Goal: Task Accomplishment & Management: Manage account settings

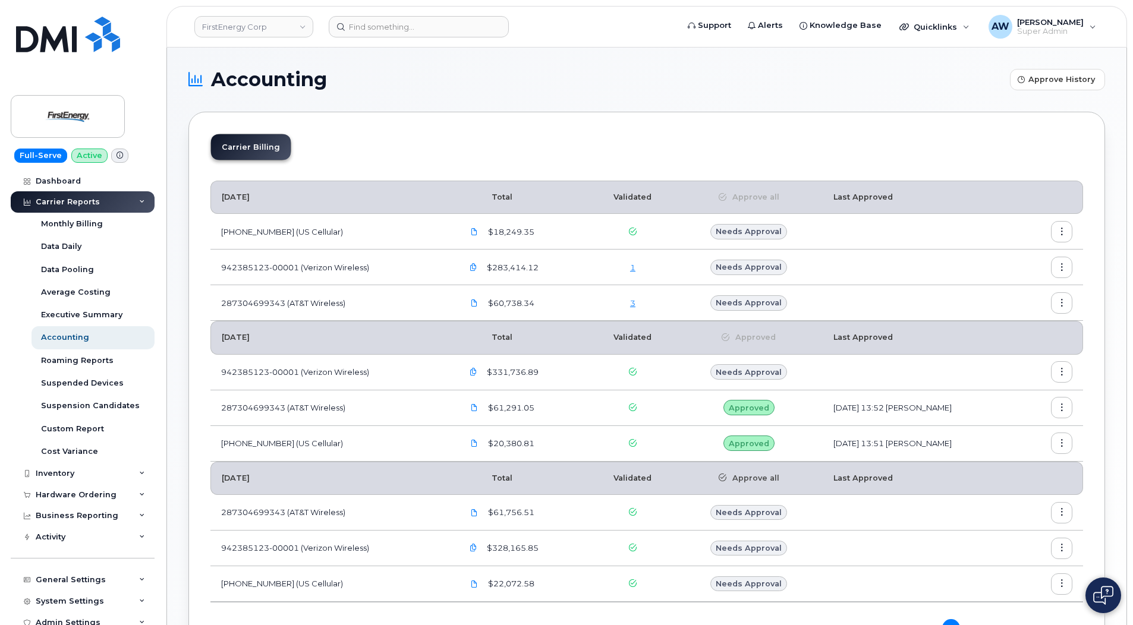
click at [629, 274] on td "1" at bounding box center [632, 268] width 85 height 36
click at [625, 266] on div "1" at bounding box center [633, 267] width 64 height 11
click at [630, 271] on link "1" at bounding box center [632, 268] width 5 height 10
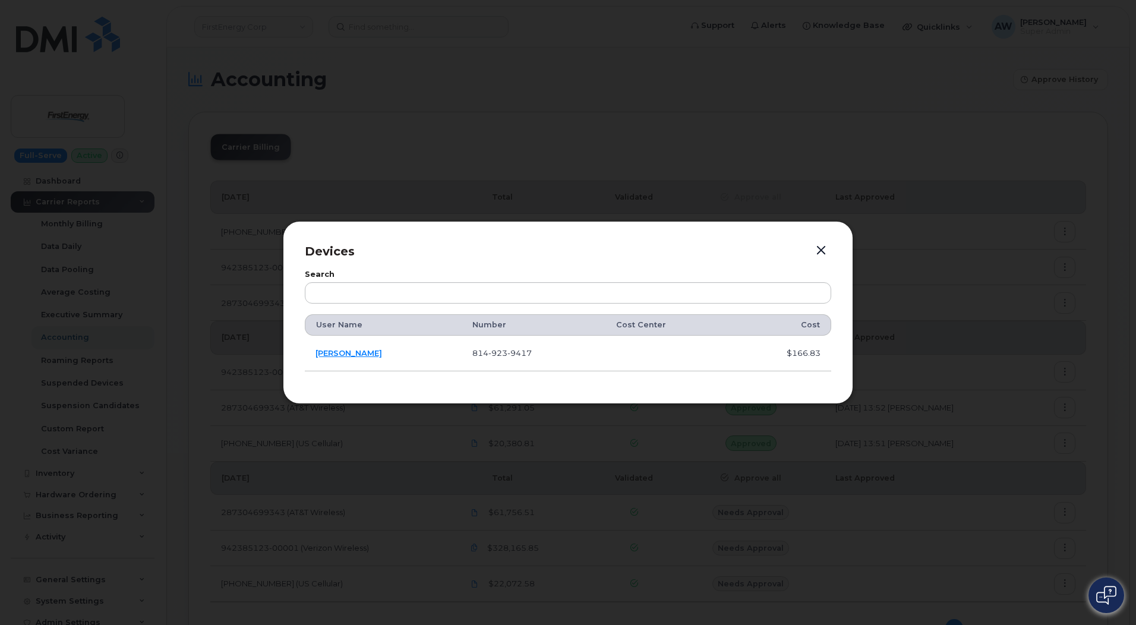
click at [820, 247] on button "button" at bounding box center [821, 250] width 18 height 17
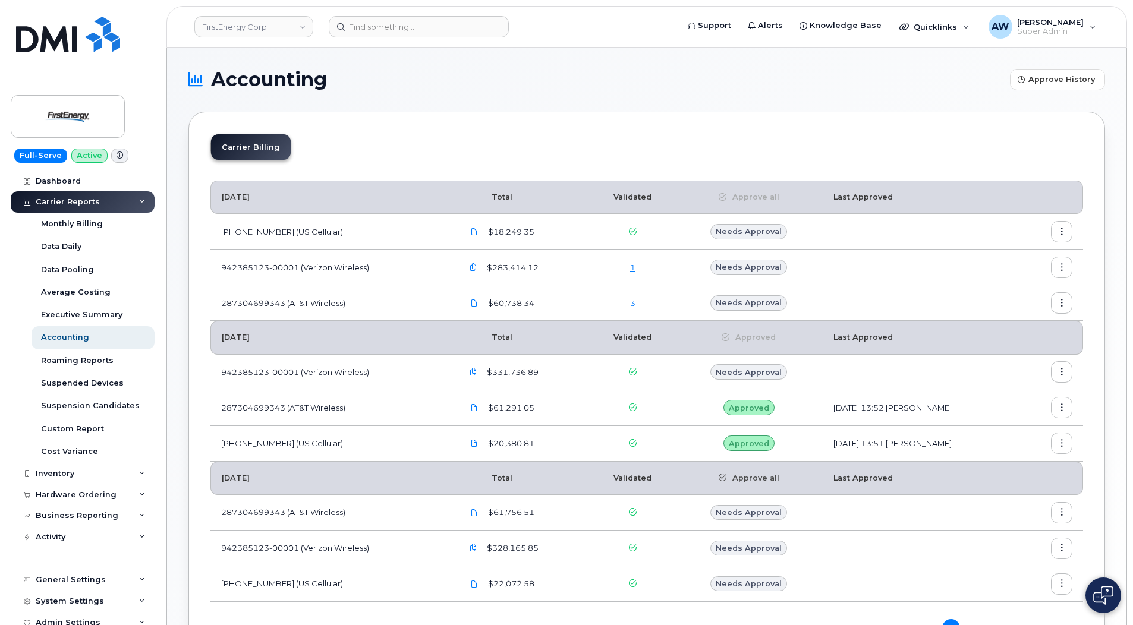
click at [630, 307] on link "3" at bounding box center [632, 303] width 5 height 10
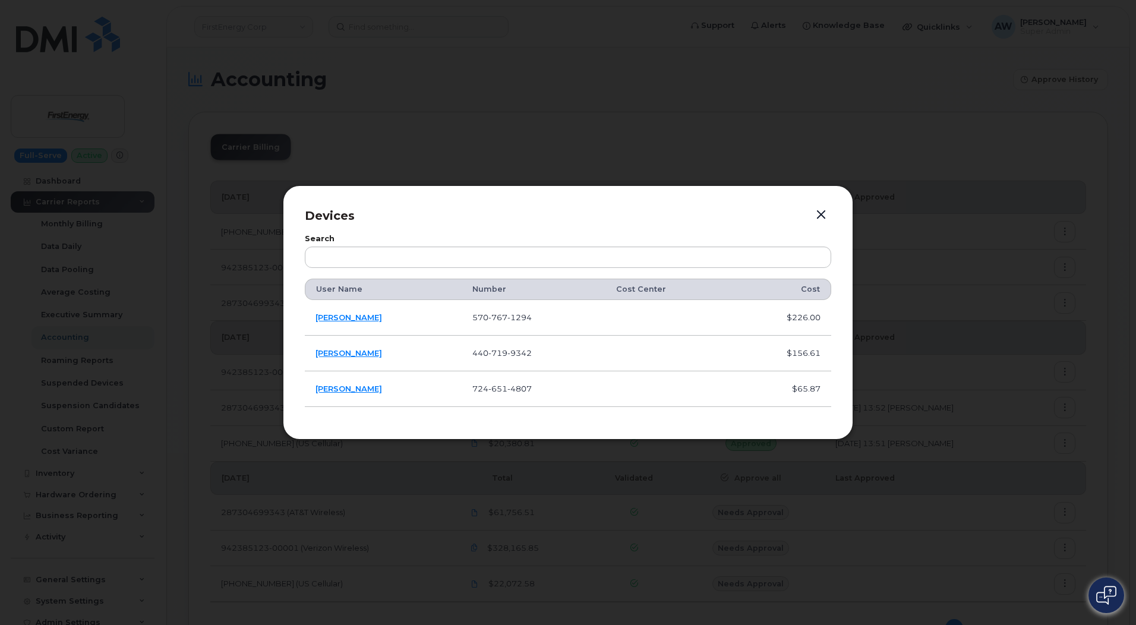
click at [818, 213] on button "button" at bounding box center [821, 215] width 18 height 17
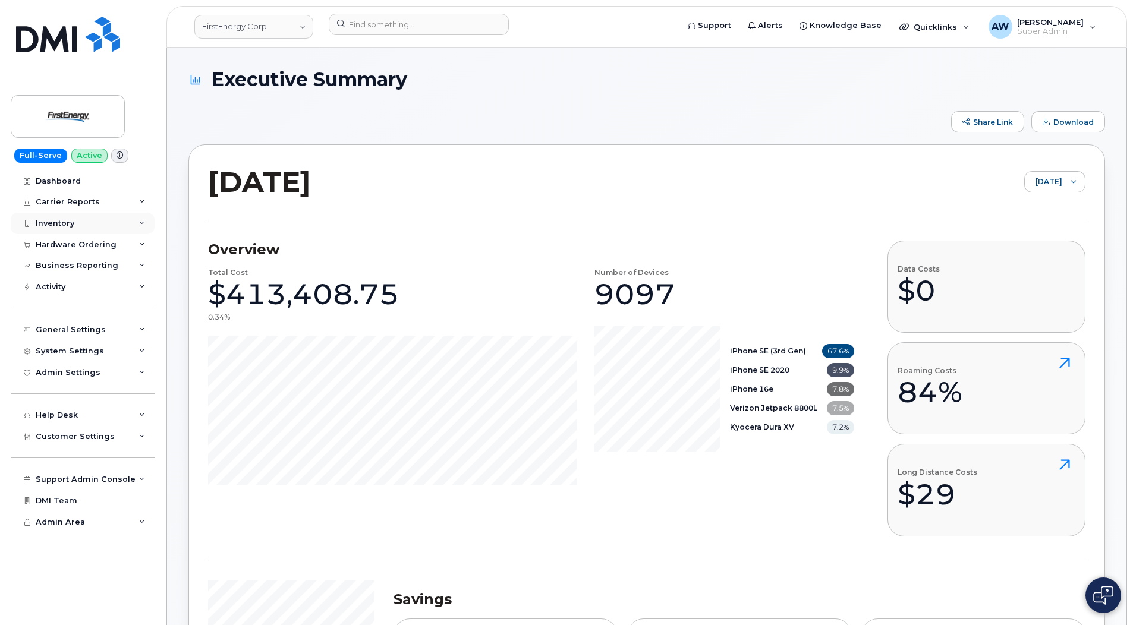
click at [68, 224] on div "Inventory" at bounding box center [55, 224] width 39 height 10
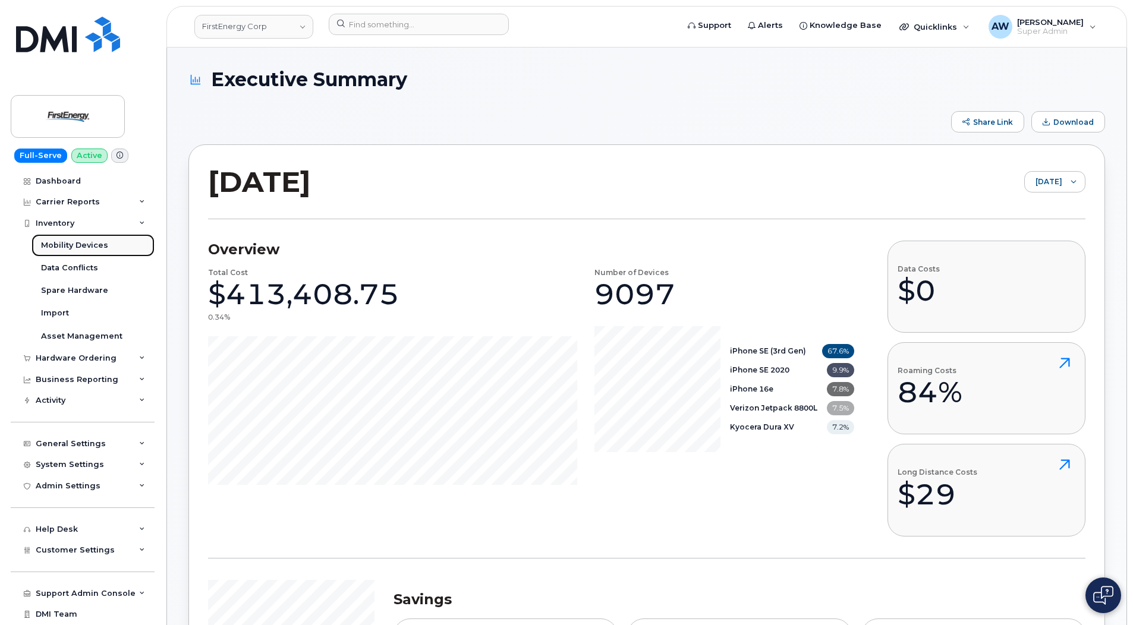
click at [68, 244] on div "Mobility Devices" at bounding box center [74, 245] width 67 height 11
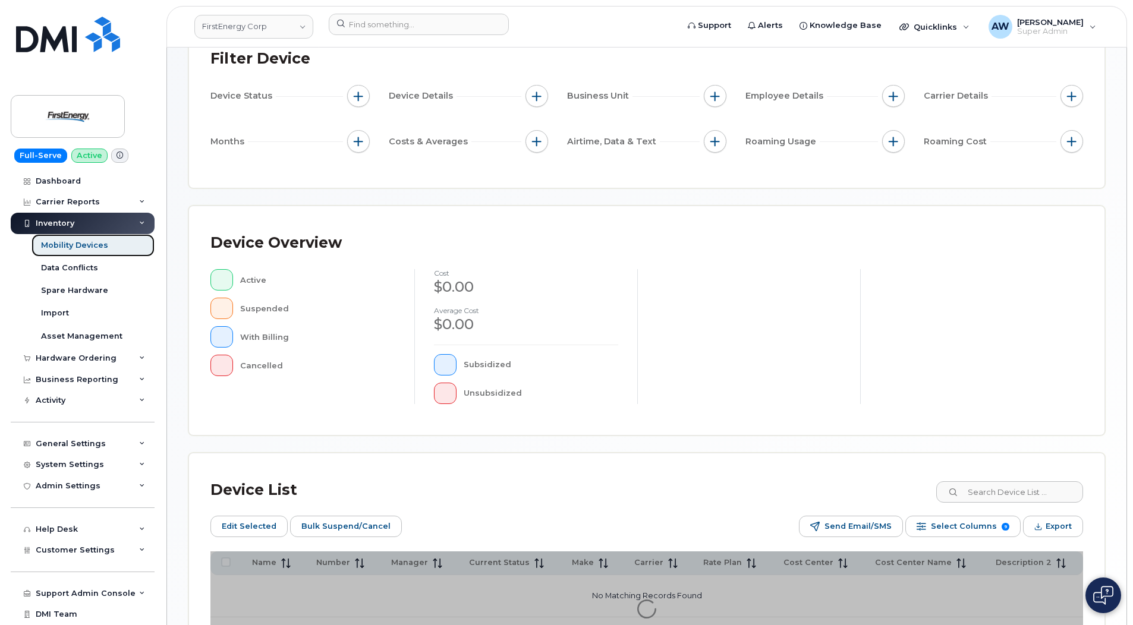
scroll to position [192, 0]
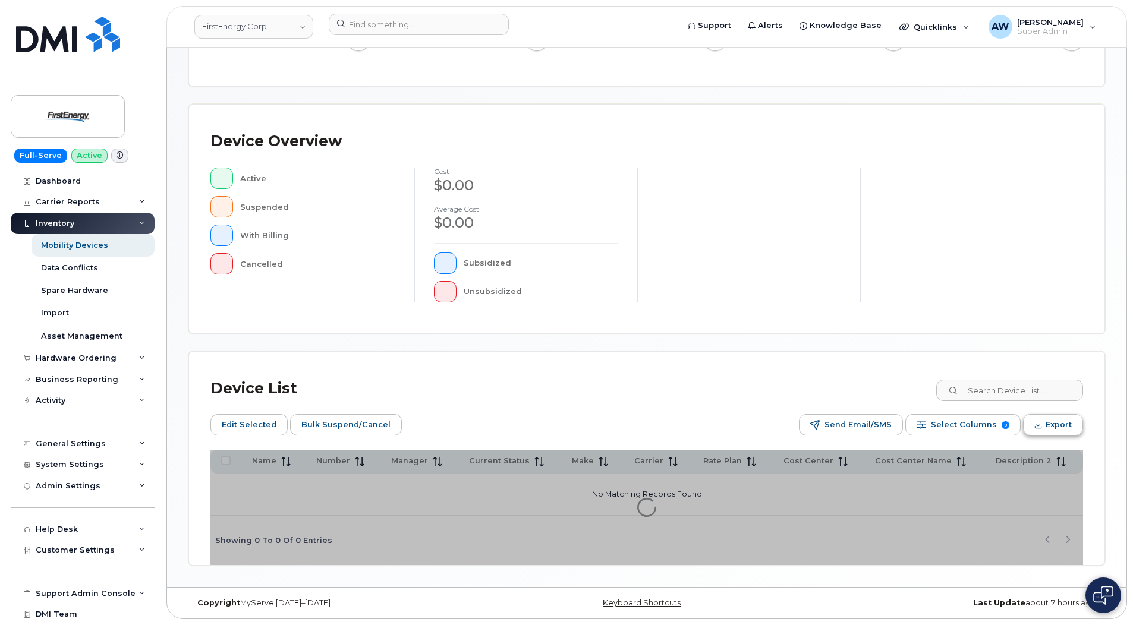
click at [1037, 419] on button "Export" at bounding box center [1053, 424] width 60 height 21
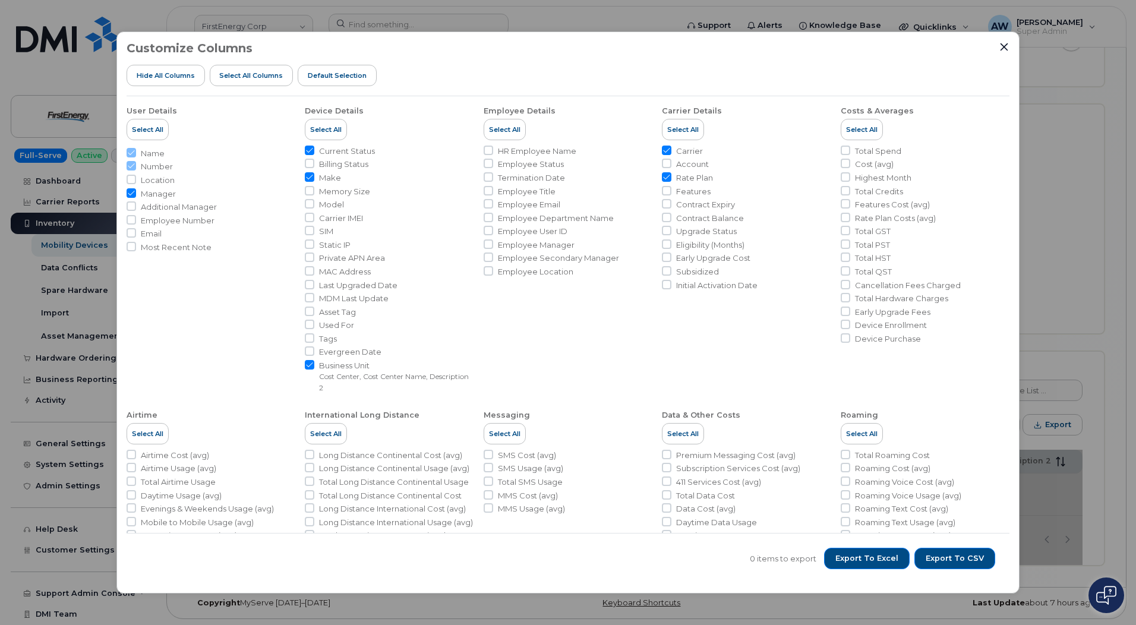
click at [155, 193] on span "Manager" at bounding box center [158, 193] width 35 height 11
click at [136, 193] on input "Manager" at bounding box center [132, 193] width 10 height 10
checkbox input "false"
click at [337, 205] on span "Model" at bounding box center [331, 204] width 25 height 11
click at [314, 205] on input "Model" at bounding box center [310, 204] width 10 height 10
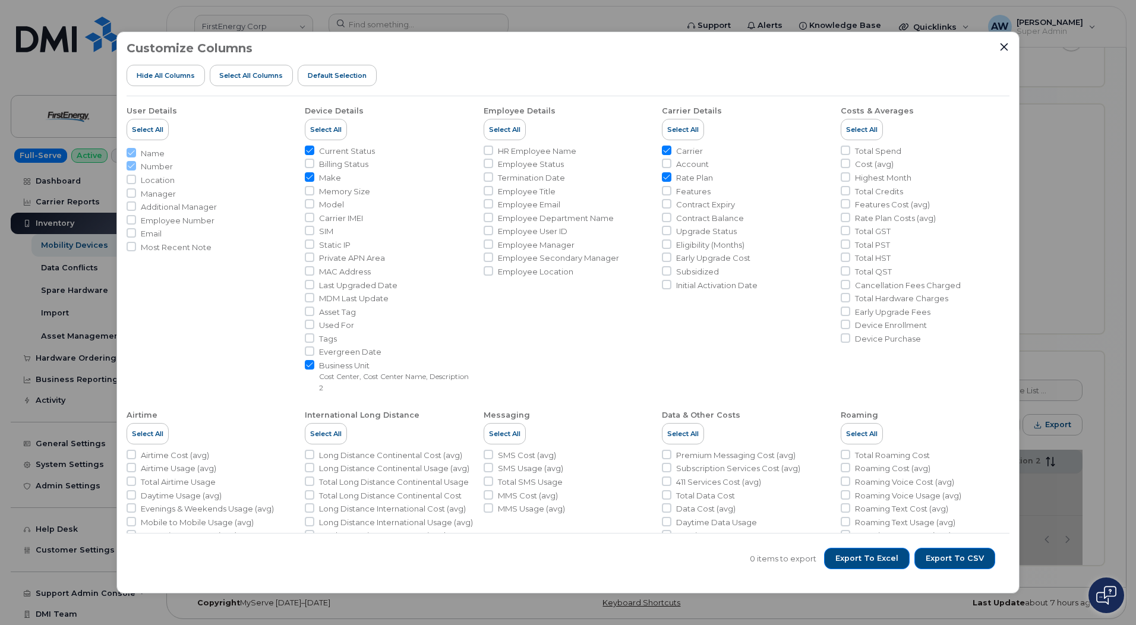
checkbox input "true"
click at [351, 371] on label "Business Unit Cost Center, Cost Center Name, Description 2" at bounding box center [396, 376] width 155 height 33
click at [314, 370] on input "Business Unit Cost Center, Cost Center Name, Description 2" at bounding box center [310, 365] width 10 height 10
checkbox input "false"
click at [686, 176] on span "Rate Plan" at bounding box center [694, 177] width 37 height 11
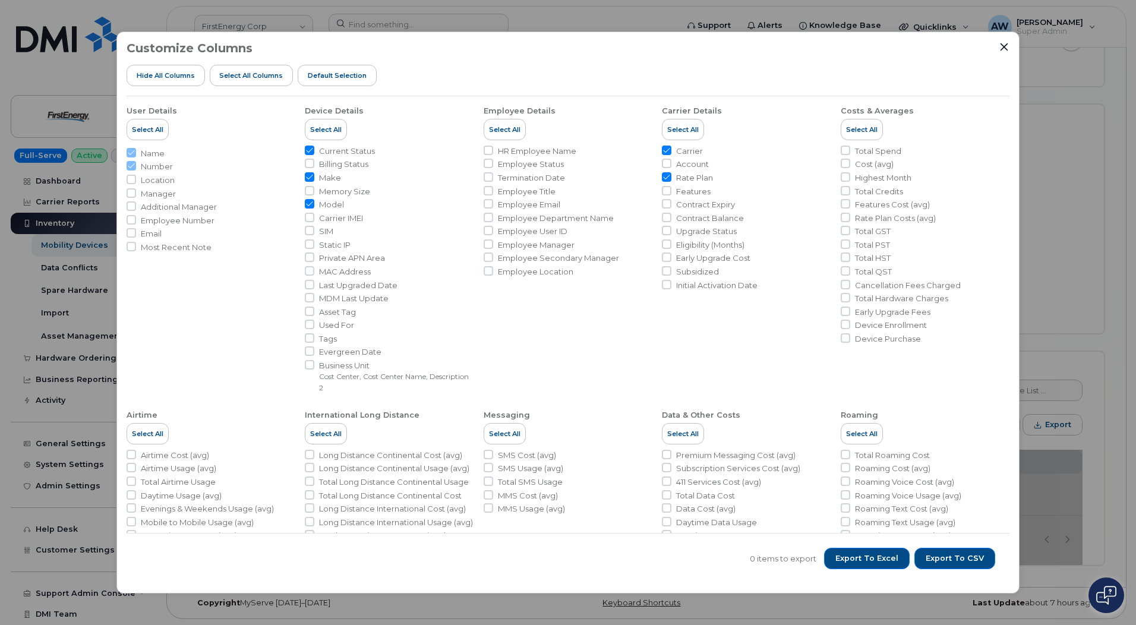
click at [671, 176] on input "Rate Plan" at bounding box center [667, 177] width 10 height 10
checkbox input "false"
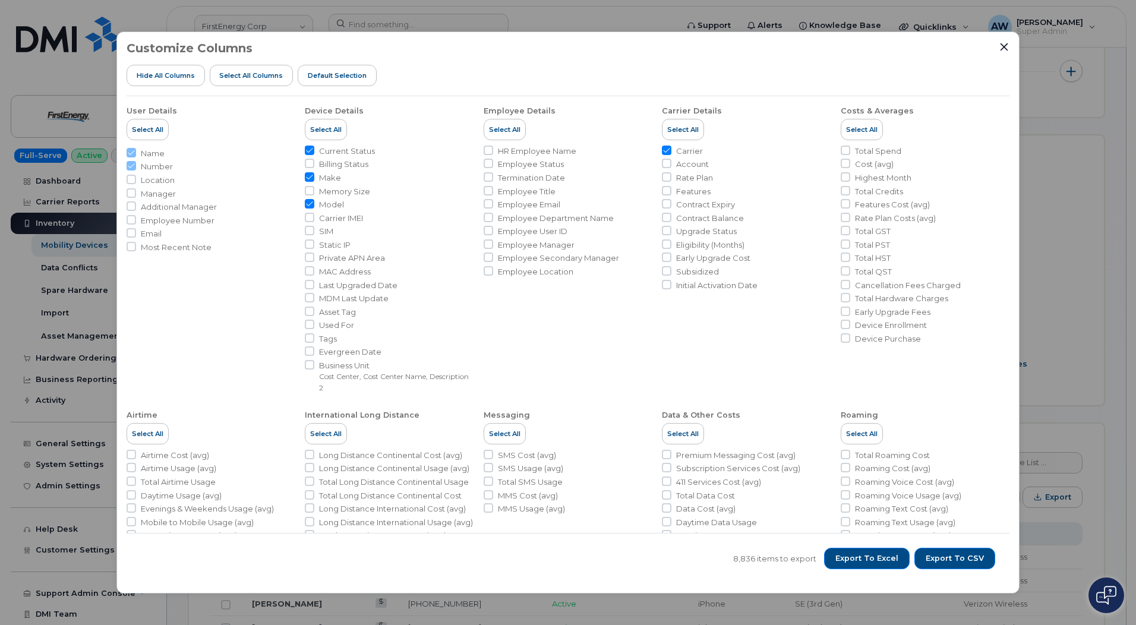
click at [318, 158] on ul "Current Status Billing Status Make Memory Size Model Carrier IMEI SIM Static IP…" at bounding box center [389, 270] width 169 height 248
click at [317, 162] on li "Billing Status" at bounding box center [389, 164] width 169 height 11
click at [337, 165] on span "Billing Status" at bounding box center [343, 164] width 49 height 11
click at [314, 165] on input "Billing Status" at bounding box center [310, 164] width 10 height 10
checkbox input "true"
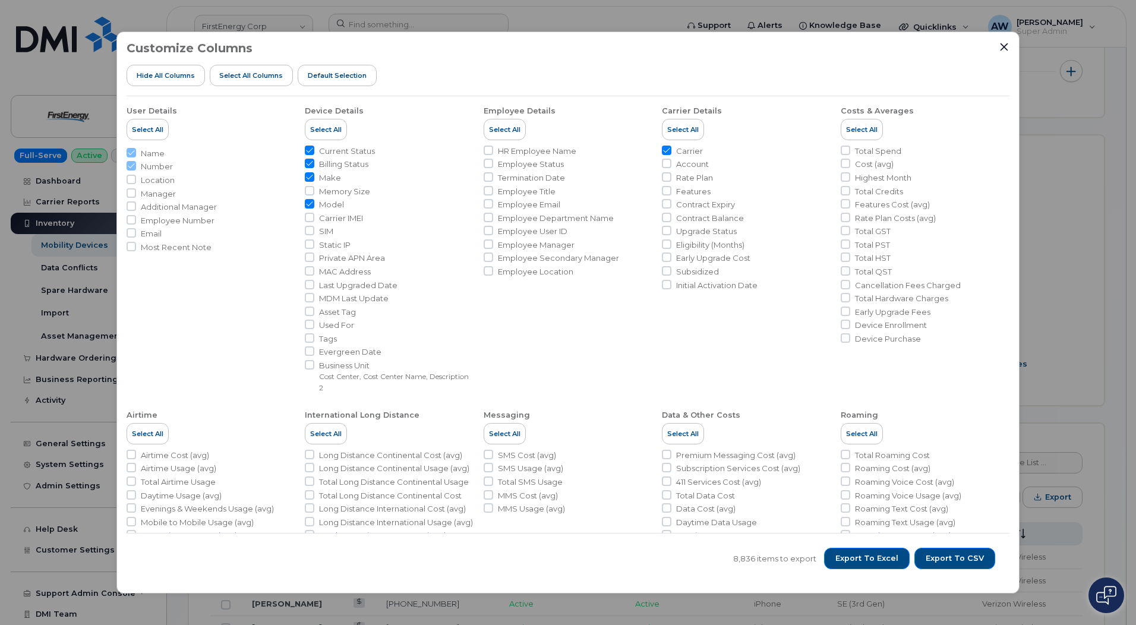
click at [695, 168] on span "Account" at bounding box center [692, 164] width 33 height 11
click at [671, 168] on input "Account" at bounding box center [667, 164] width 10 height 10
checkbox input "true"
click at [869, 550] on button "Export to Excel" at bounding box center [867, 558] width 86 height 21
click at [308, 1] on div "Customize Columns Hide All Columns Select all Columns Default Selection User De…" at bounding box center [568, 312] width 1136 height 625
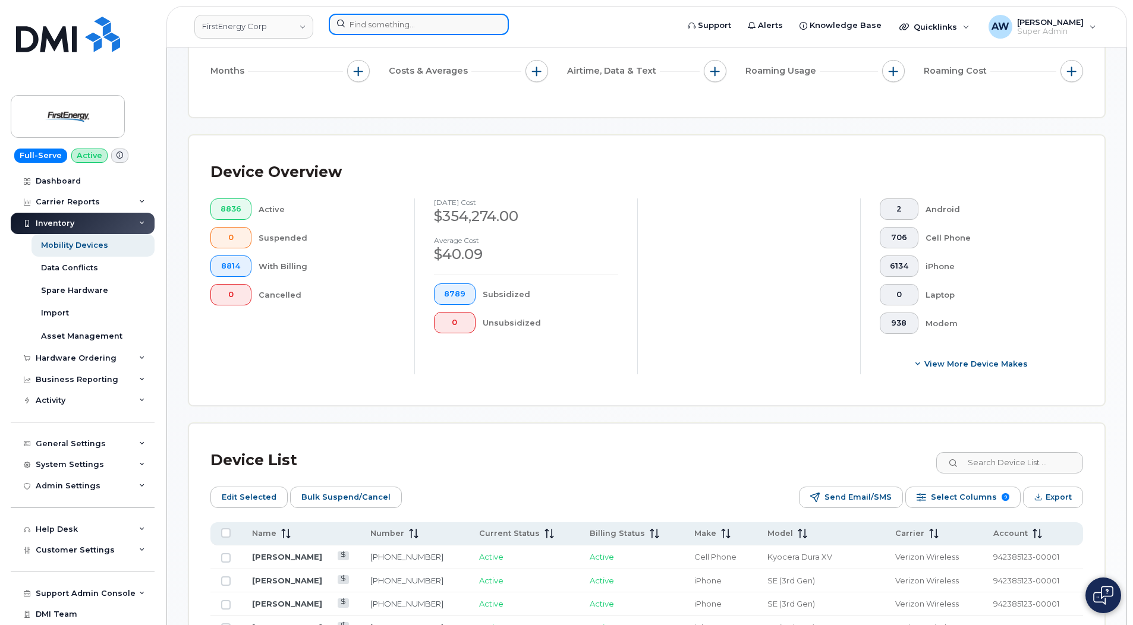
click at [371, 27] on input at bounding box center [419, 24] width 180 height 21
paste input "6814954869"
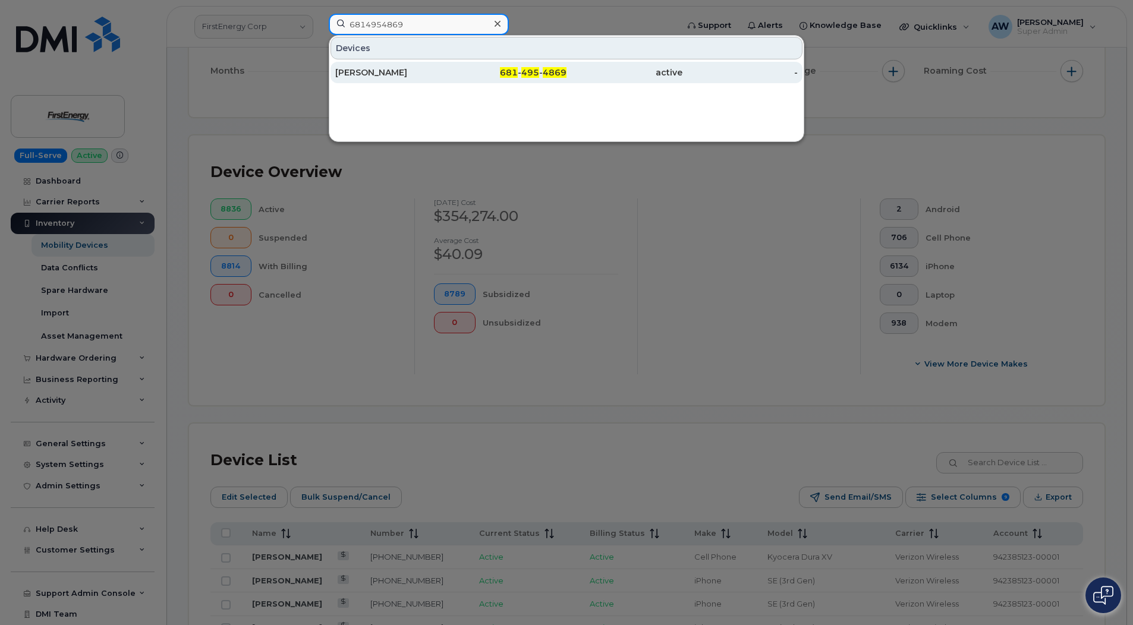
type input "6814954869"
click at [451, 81] on div "[PERSON_NAME]" at bounding box center [509, 72] width 116 height 21
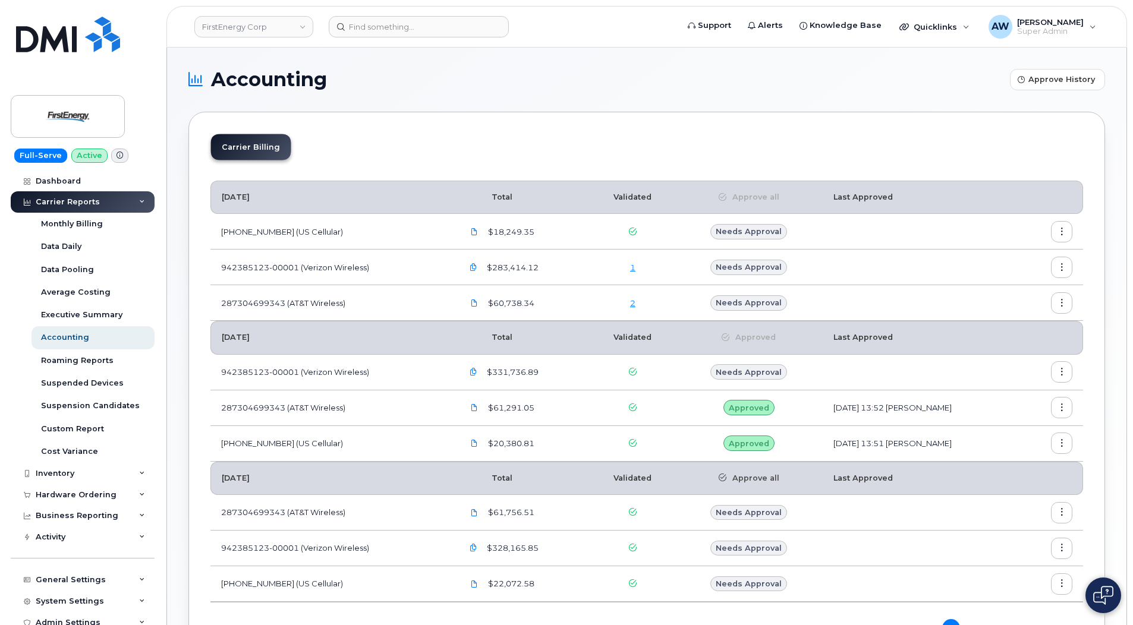
click at [630, 305] on link "2" at bounding box center [632, 303] width 5 height 10
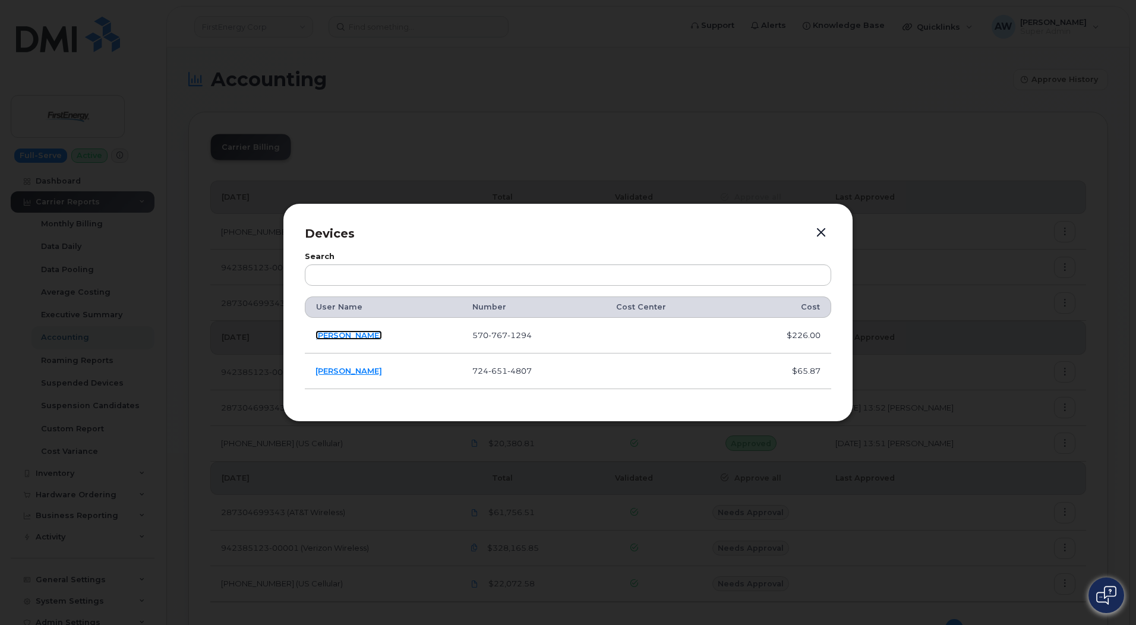
click at [354, 333] on link "[PERSON_NAME]" at bounding box center [349, 335] width 67 height 10
click at [821, 228] on button "button" at bounding box center [821, 233] width 18 height 17
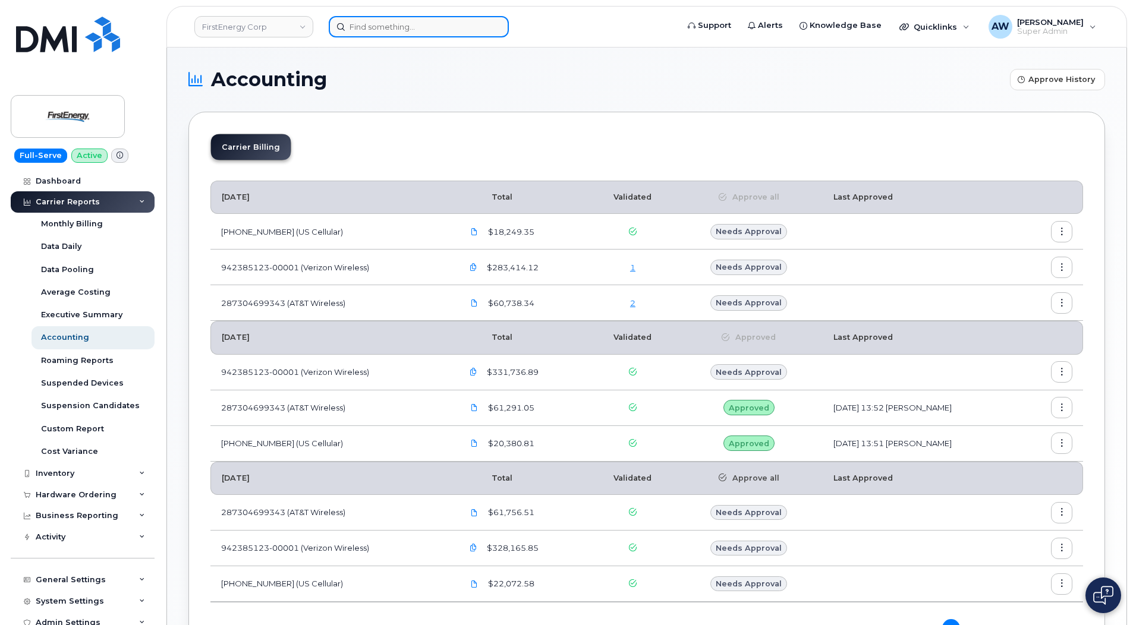
click at [432, 21] on input at bounding box center [419, 26] width 180 height 21
paste input "5707671294"
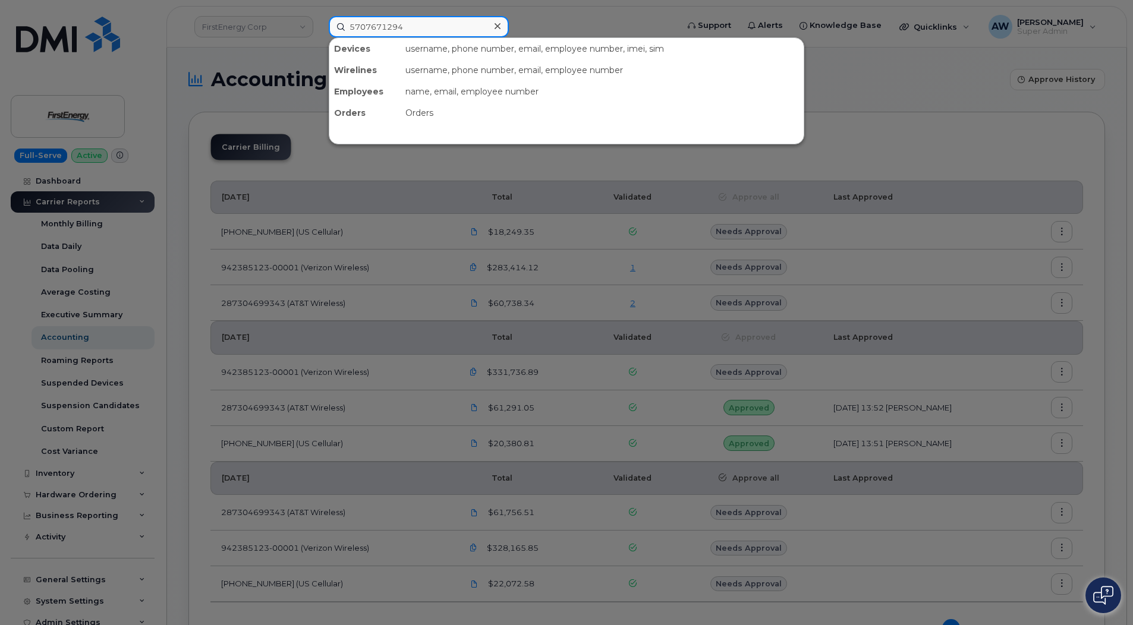
type input "5707671294"
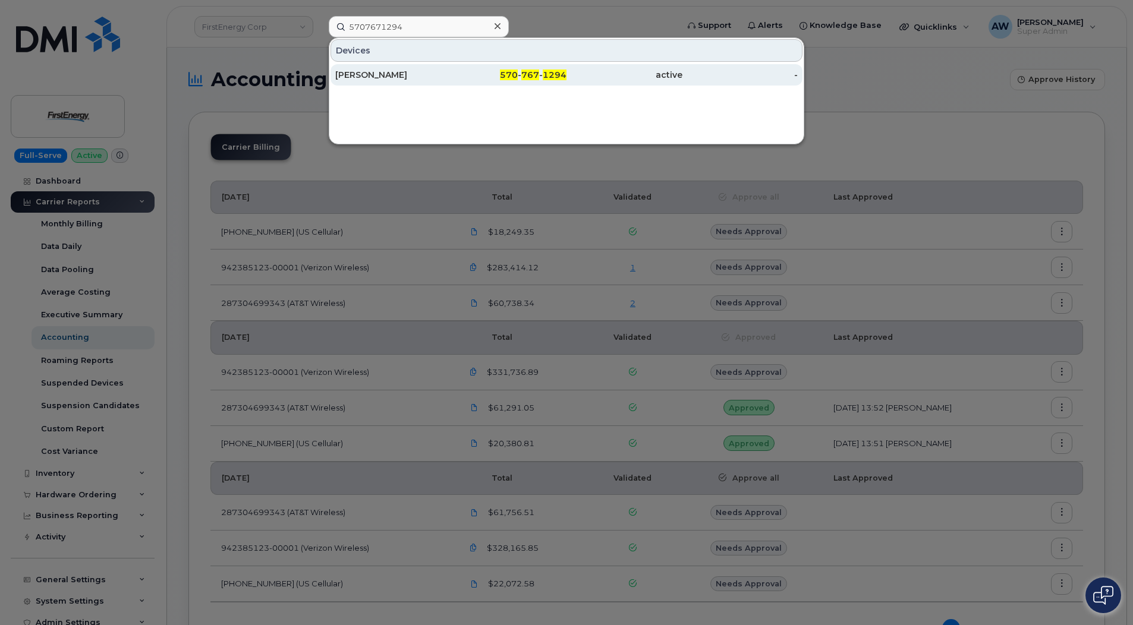
click at [452, 75] on div "570 - 767 - 1294" at bounding box center [509, 75] width 116 height 12
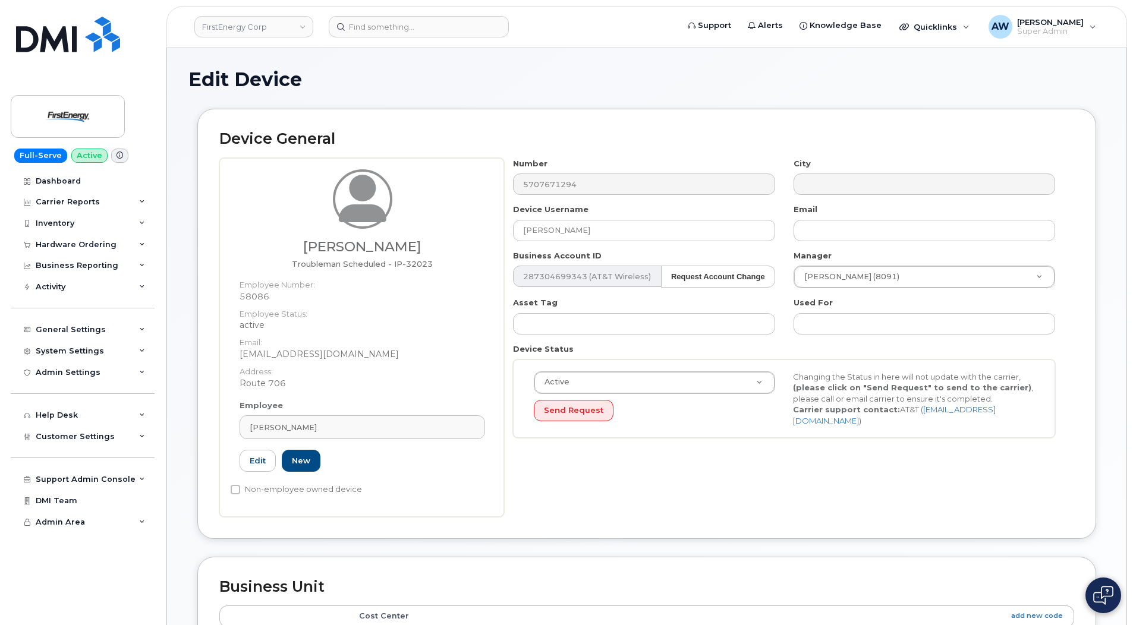
click at [448, 189] on div "Zachary T Ross Troubleman Scheduled - IP-32023 Employee Number: 58086 Employee …" at bounding box center [646, 337] width 855 height 359
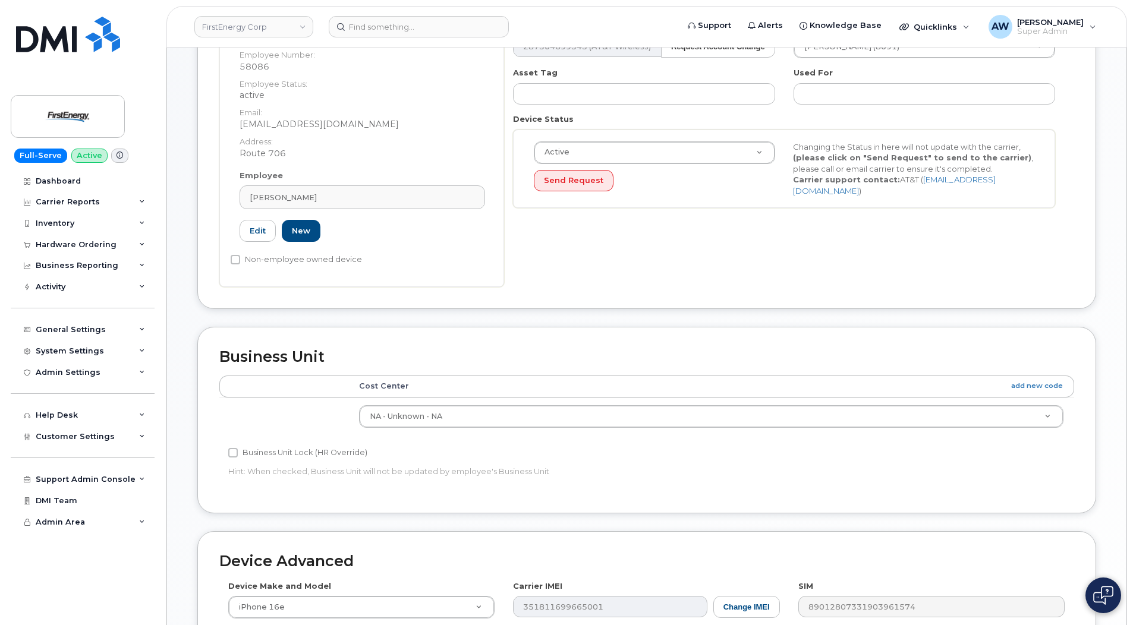
scroll to position [238, 0]
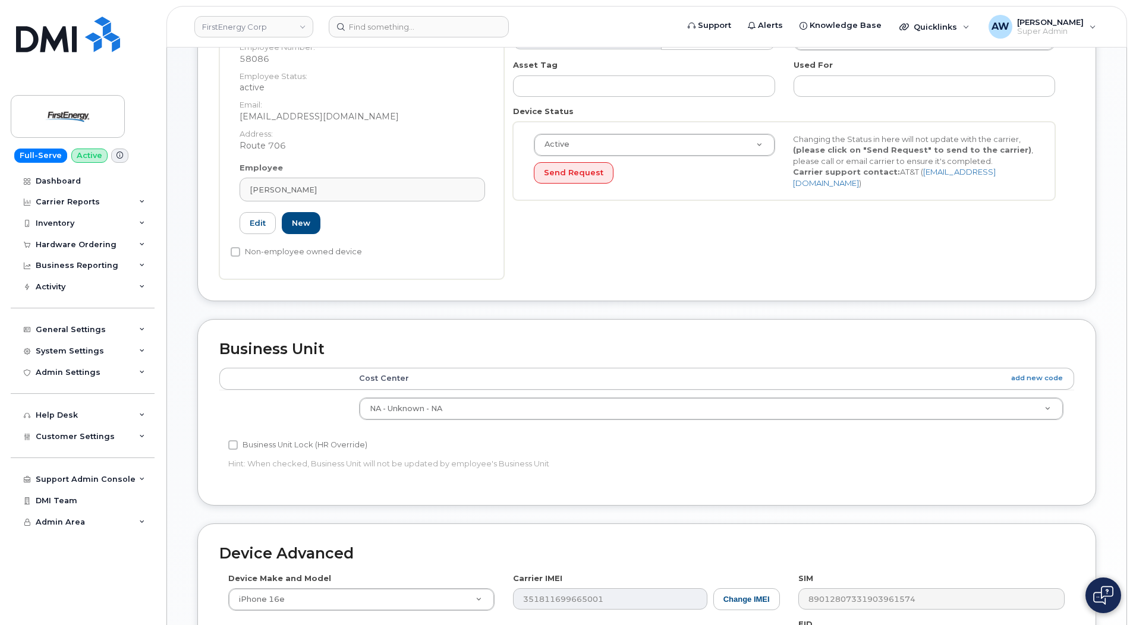
click at [505, 424] on td "NA - Unknown - NA 29622267" at bounding box center [711, 408] width 726 height 37
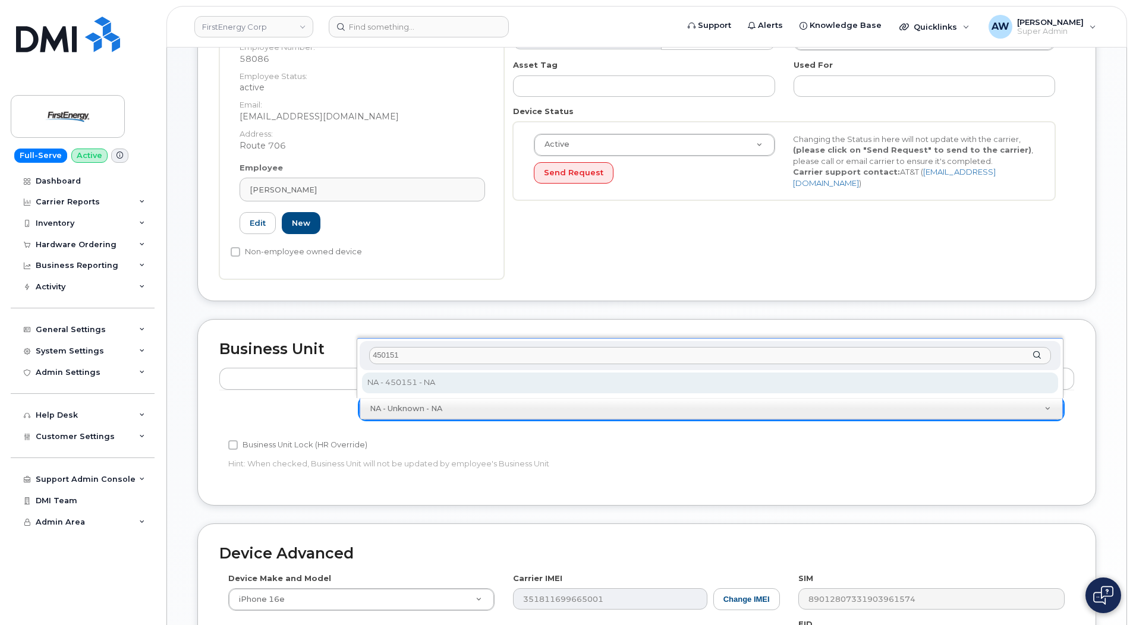
type input "450151"
type input "29510544"
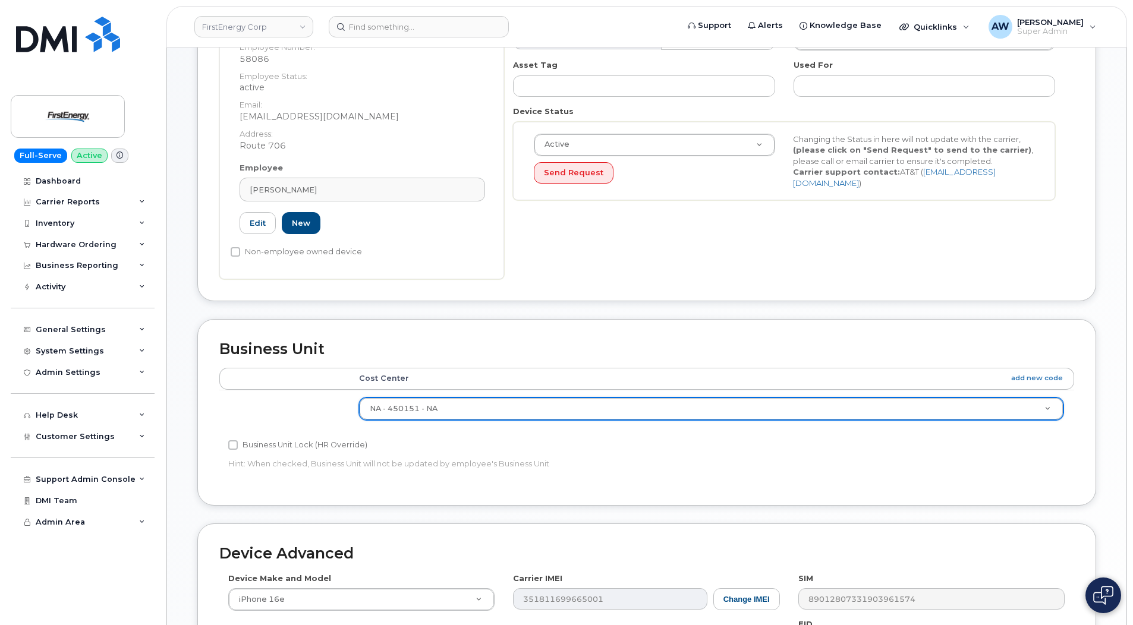
scroll to position [491, 0]
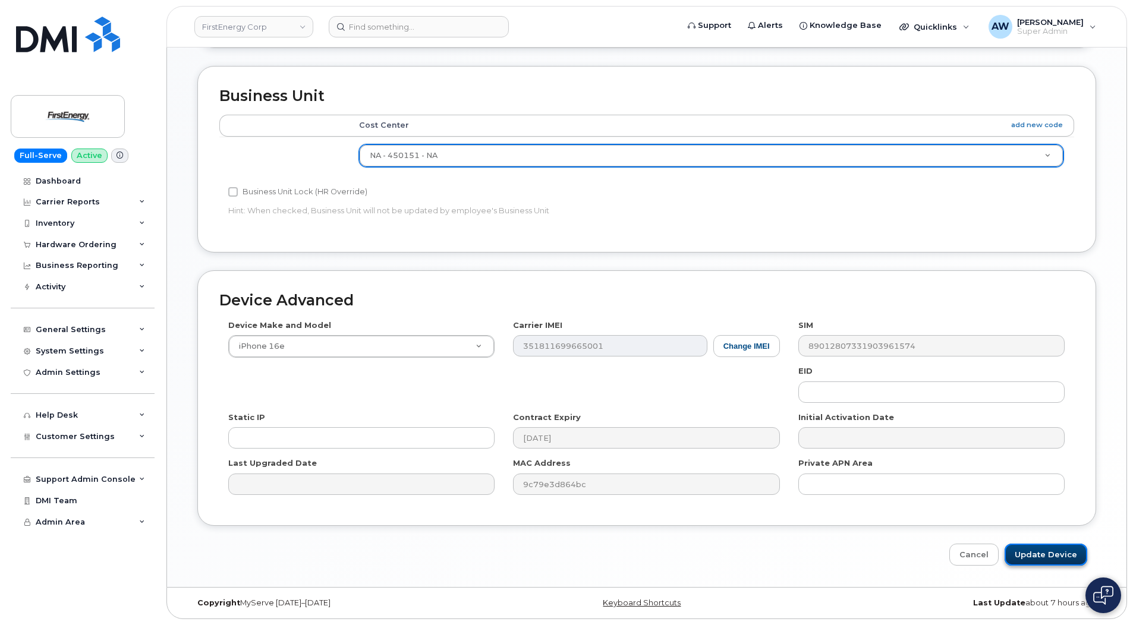
click at [1051, 559] on input "Update Device" at bounding box center [1045, 555] width 83 height 22
type input "Saving..."
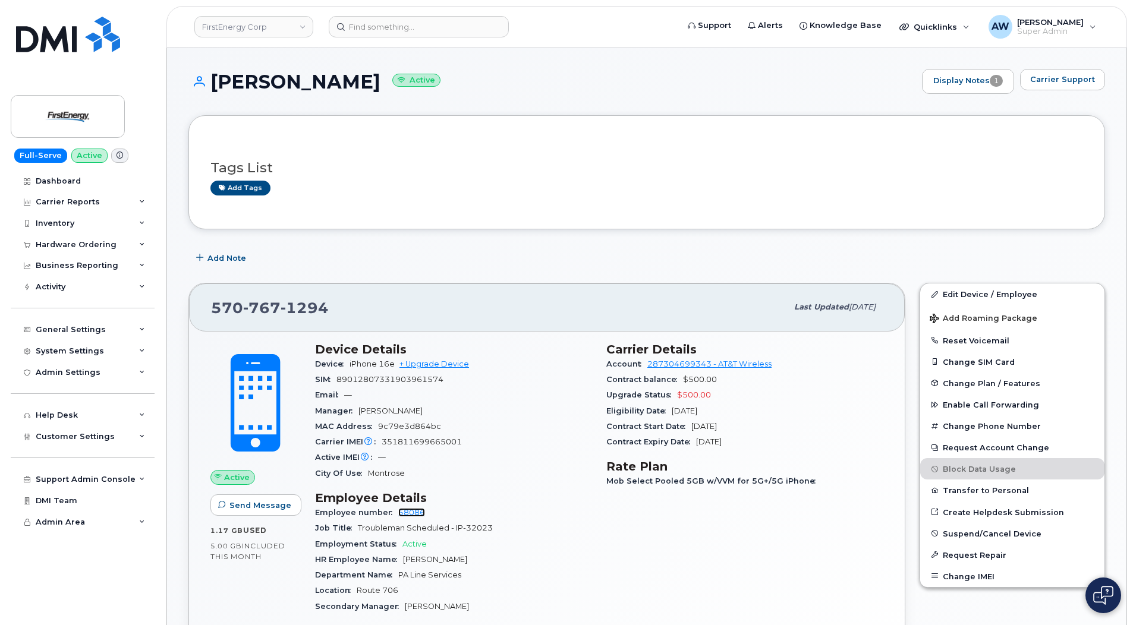
click at [400, 512] on link "58086" at bounding box center [411, 512] width 27 height 9
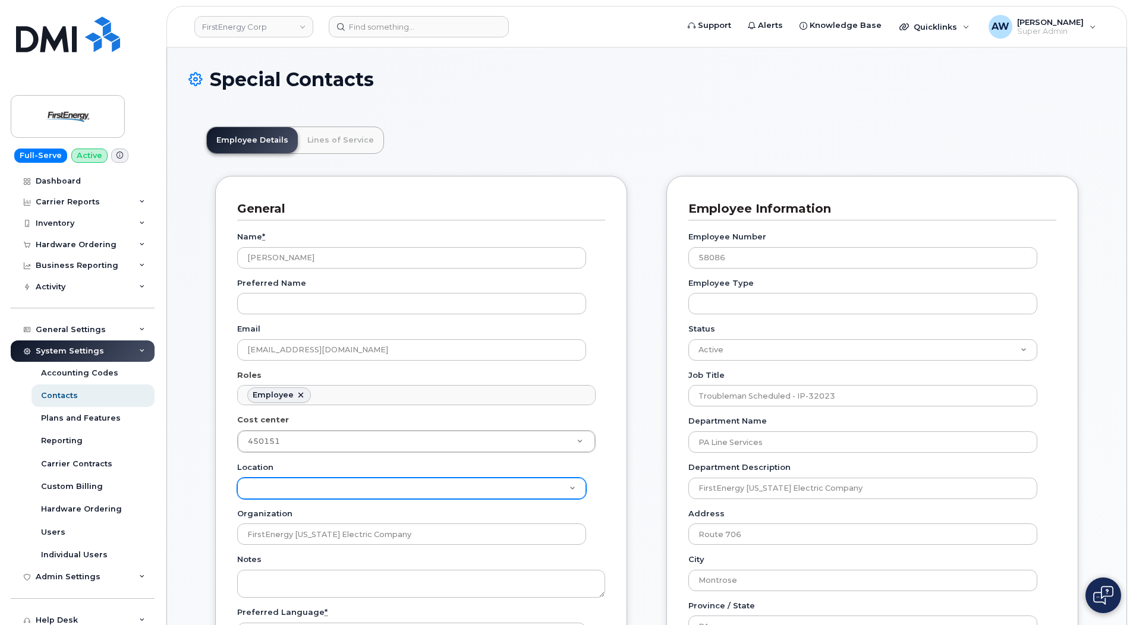
scroll to position [35, 0]
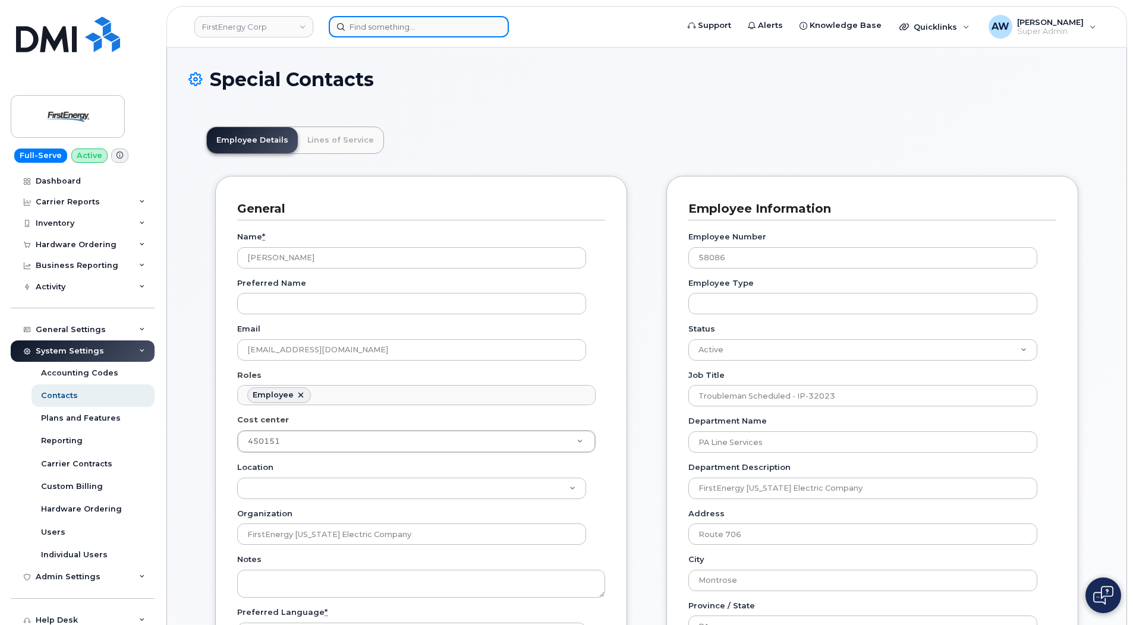
click at [389, 30] on input at bounding box center [419, 26] width 180 height 21
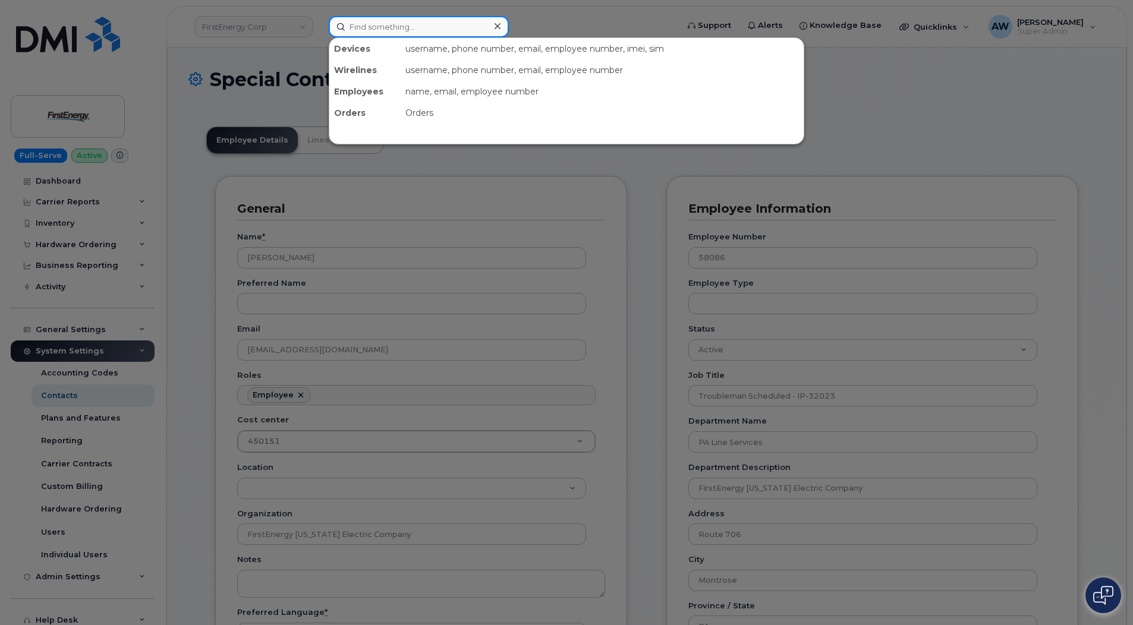
paste input "7246514807"
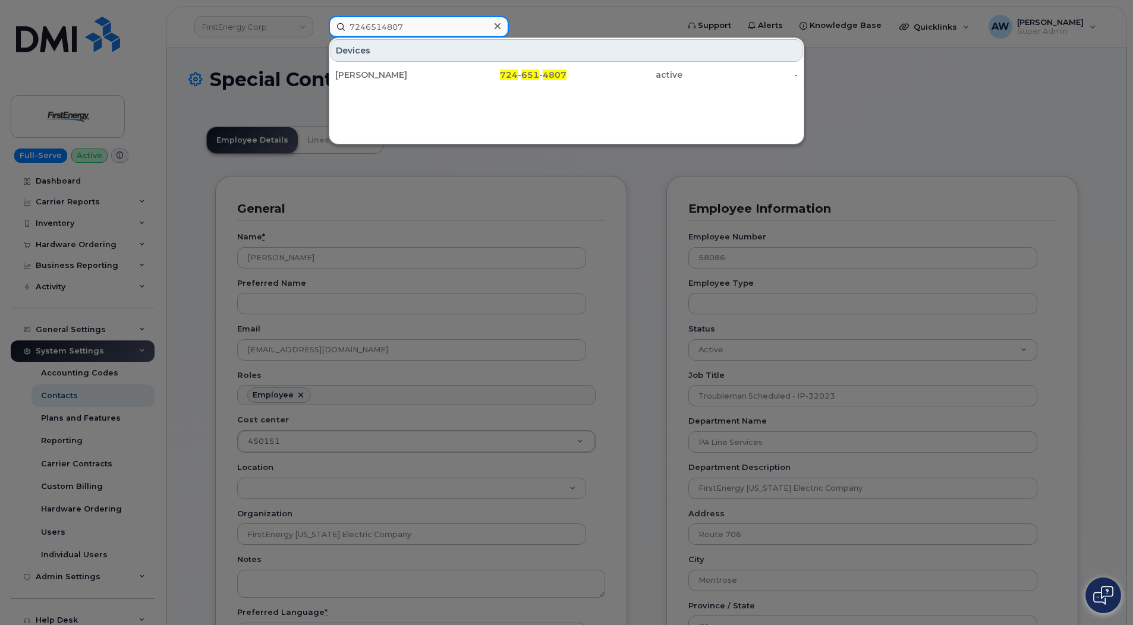
type input "7246514807"
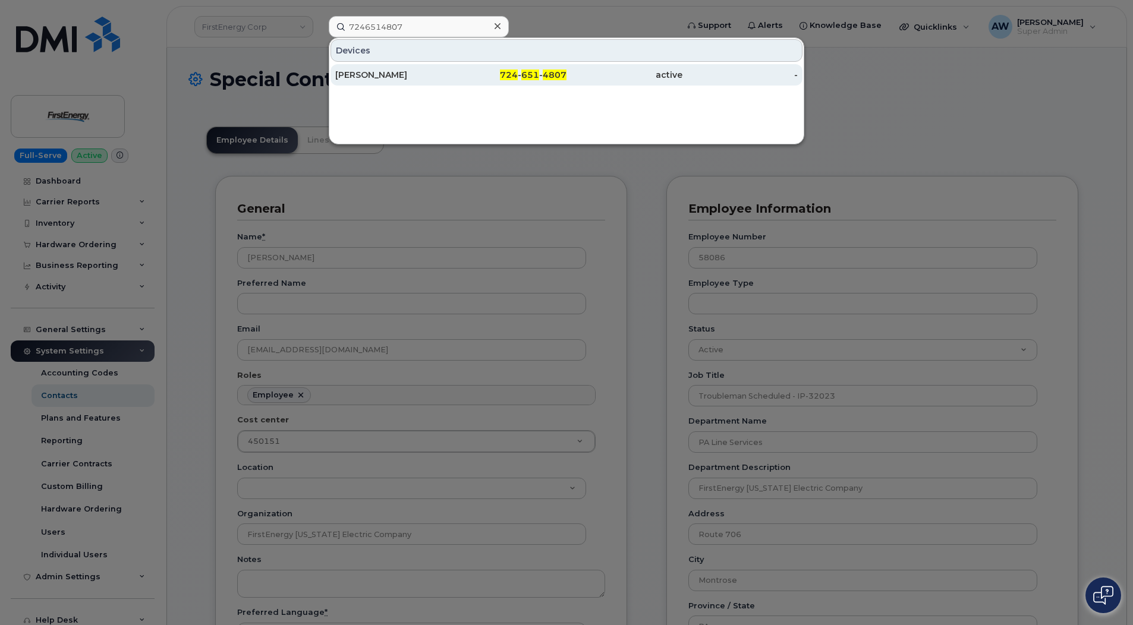
click at [381, 80] on div "[PERSON_NAME]" at bounding box center [393, 75] width 116 height 12
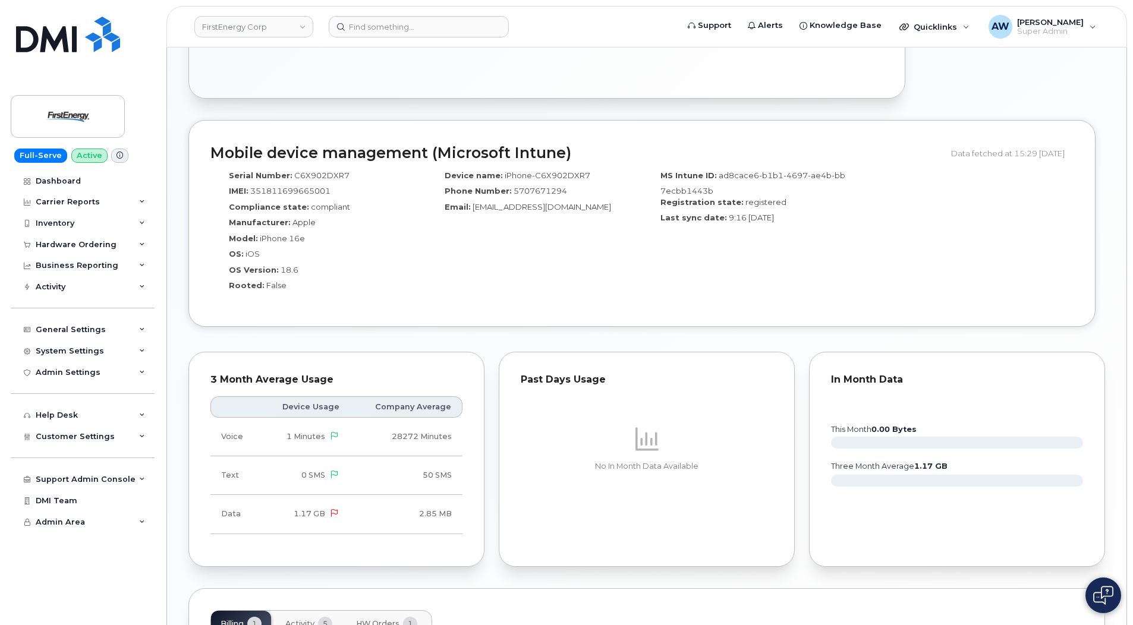
scroll to position [773, 0]
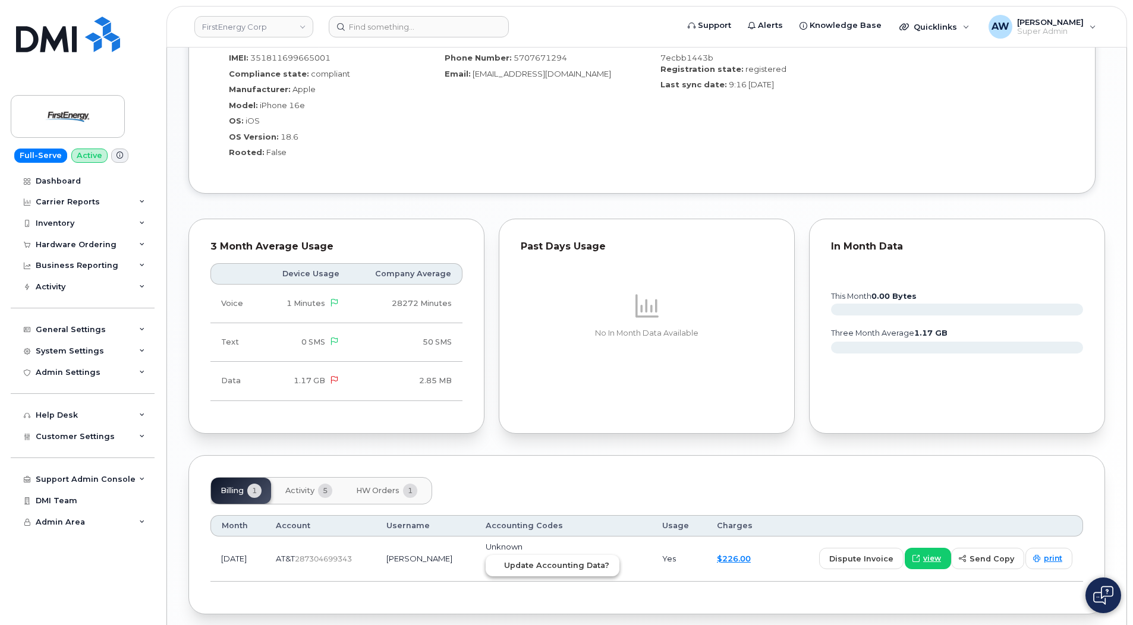
click at [599, 567] on span "Update Accounting Data?" at bounding box center [556, 565] width 105 height 11
click at [76, 197] on div "Carrier Reports" at bounding box center [83, 201] width 144 height 21
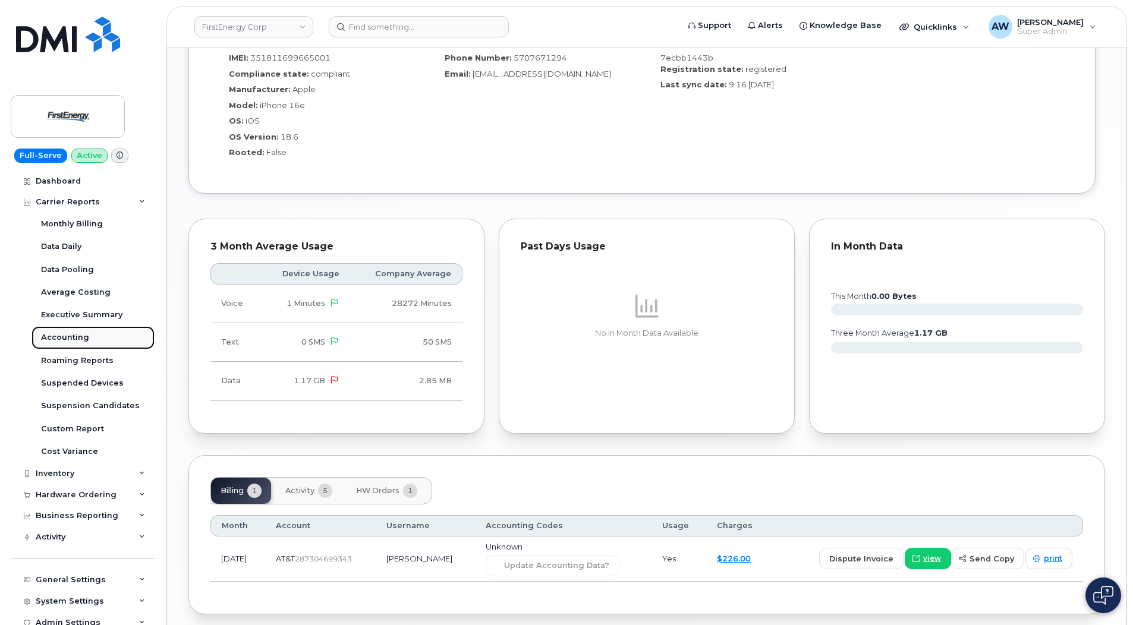
click at [119, 344] on link "Accounting" at bounding box center [92, 337] width 123 height 23
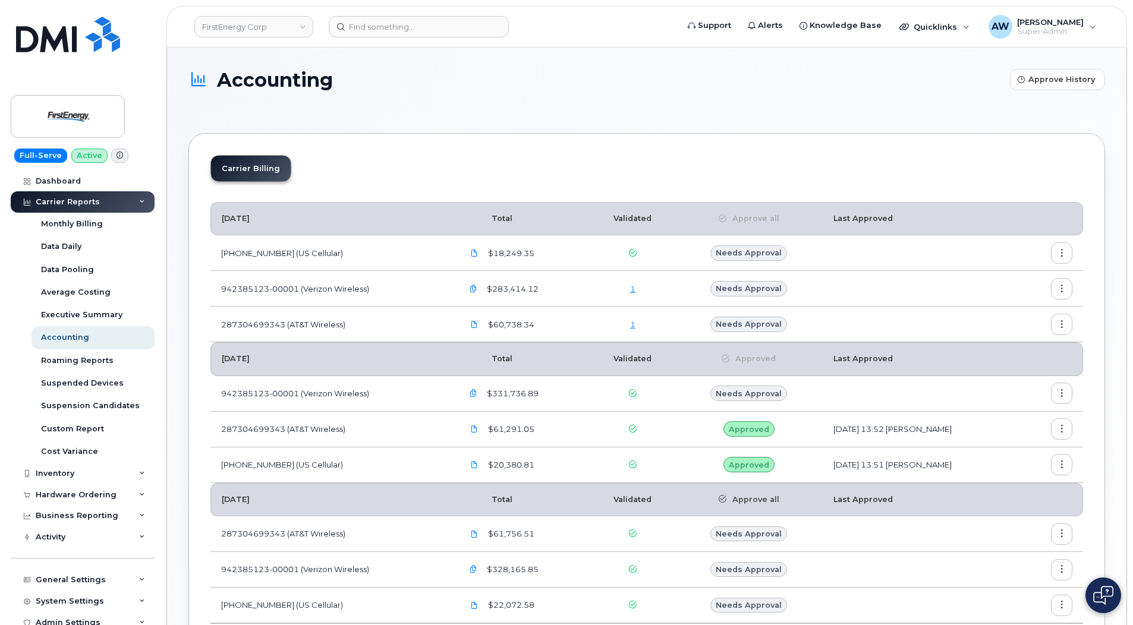
click at [630, 324] on link "1" at bounding box center [632, 325] width 5 height 10
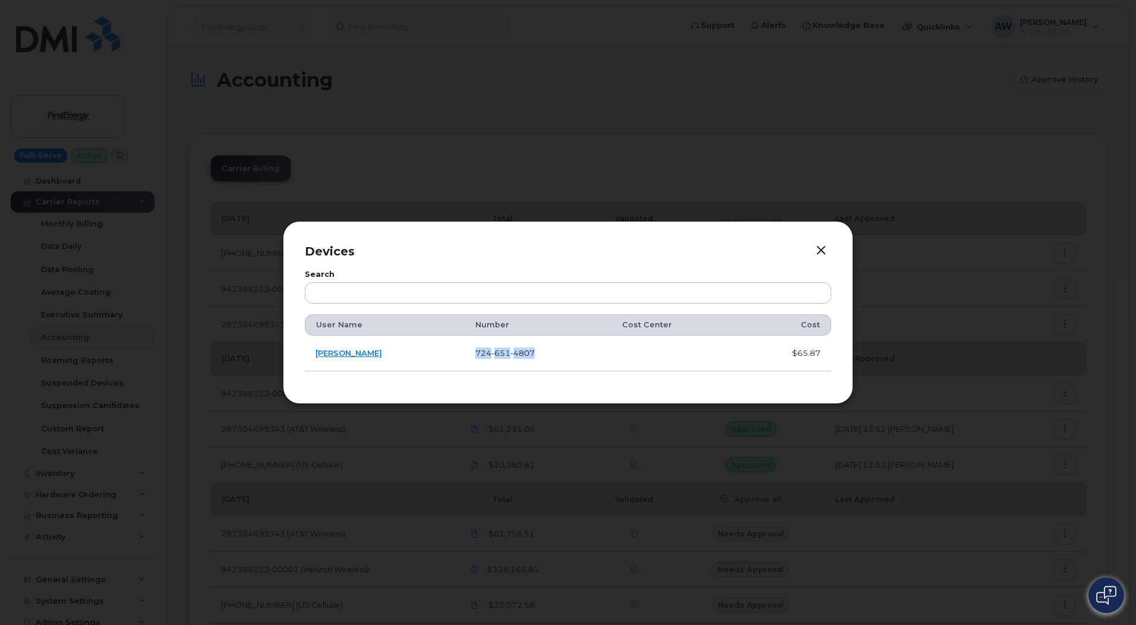
drag, startPoint x: 549, startPoint y: 355, endPoint x: 480, endPoint y: 355, distance: 68.9
click at [480, 355] on td "724 651 4807" at bounding box center [538, 354] width 147 height 36
copy span "724 651 4807"
click at [354, 352] on link "[PERSON_NAME]" at bounding box center [349, 353] width 67 height 10
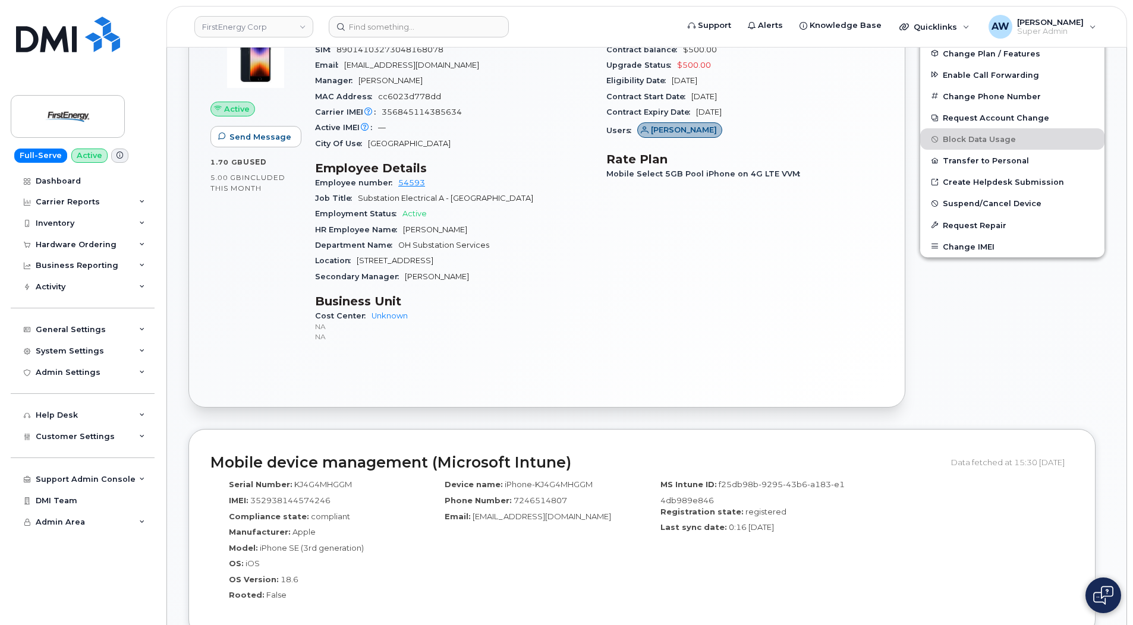
scroll to position [297, 0]
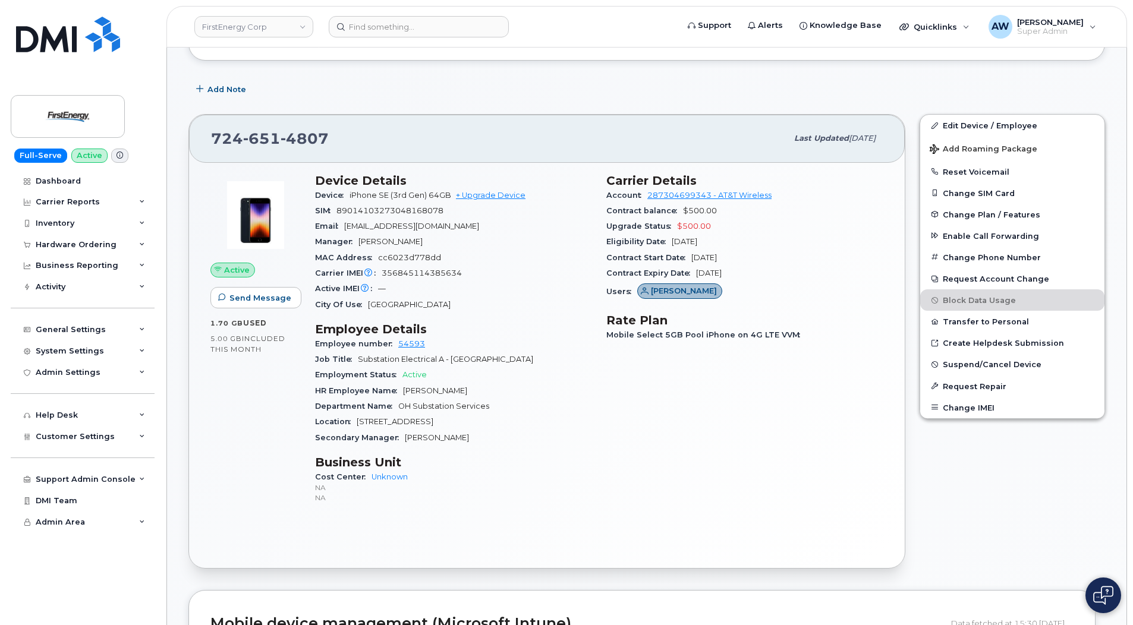
click at [400, 348] on div "Employee number 54593" at bounding box center [453, 343] width 277 height 15
click at [403, 345] on link "54593" at bounding box center [411, 343] width 27 height 9
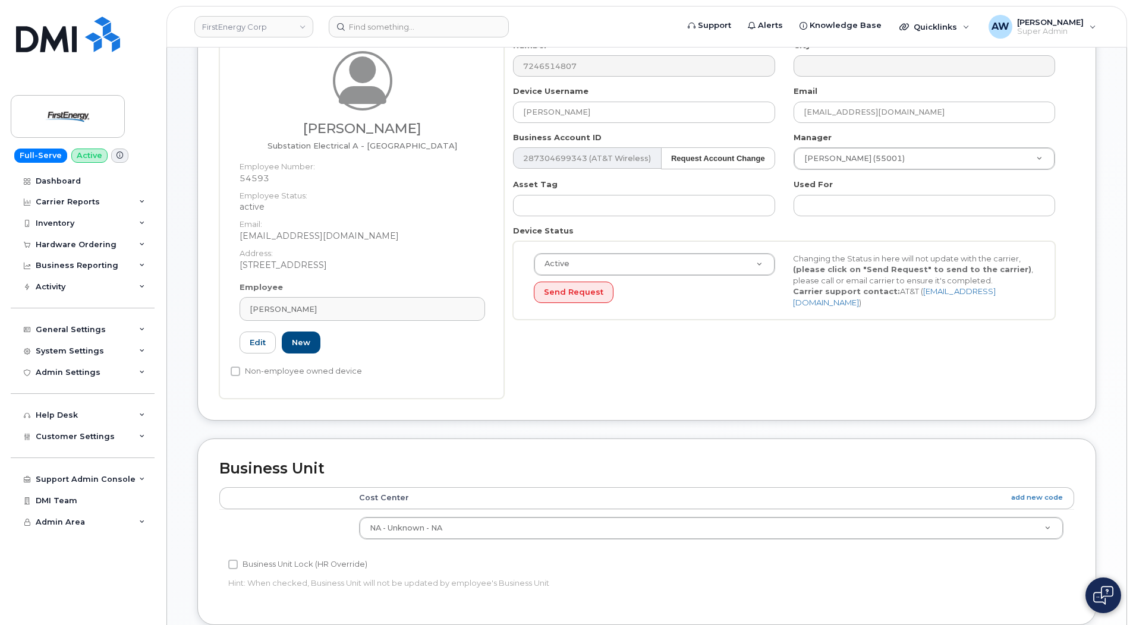
scroll to position [297, 0]
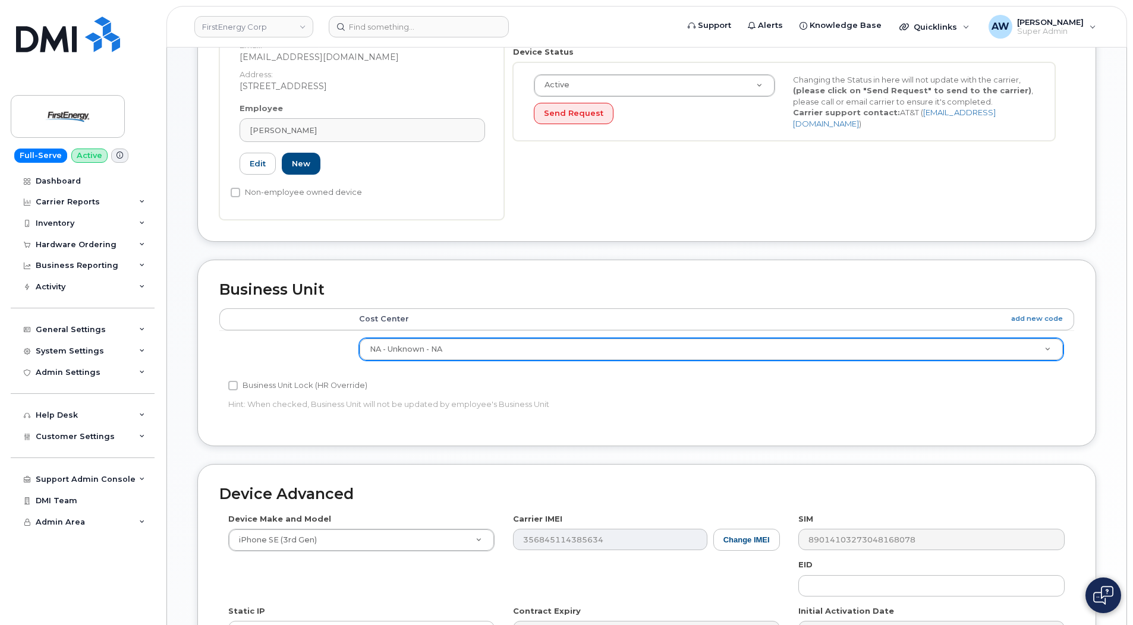
click at [419, 360] on div "NA - Unknown - NA" at bounding box center [711, 349] width 704 height 23
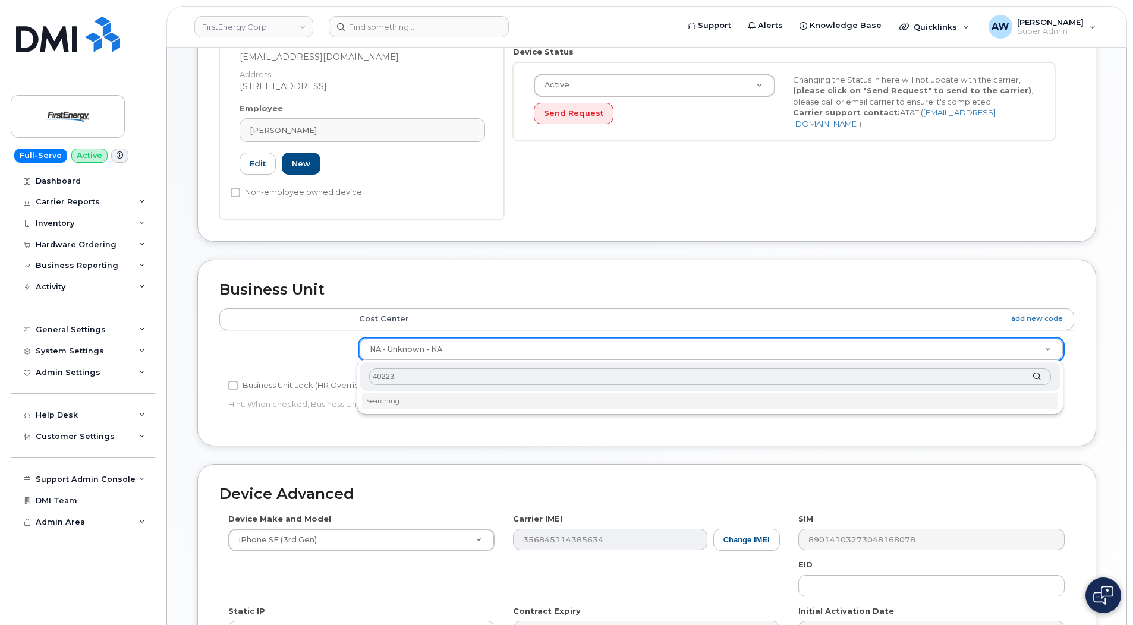
type input "402230"
type input "29510647"
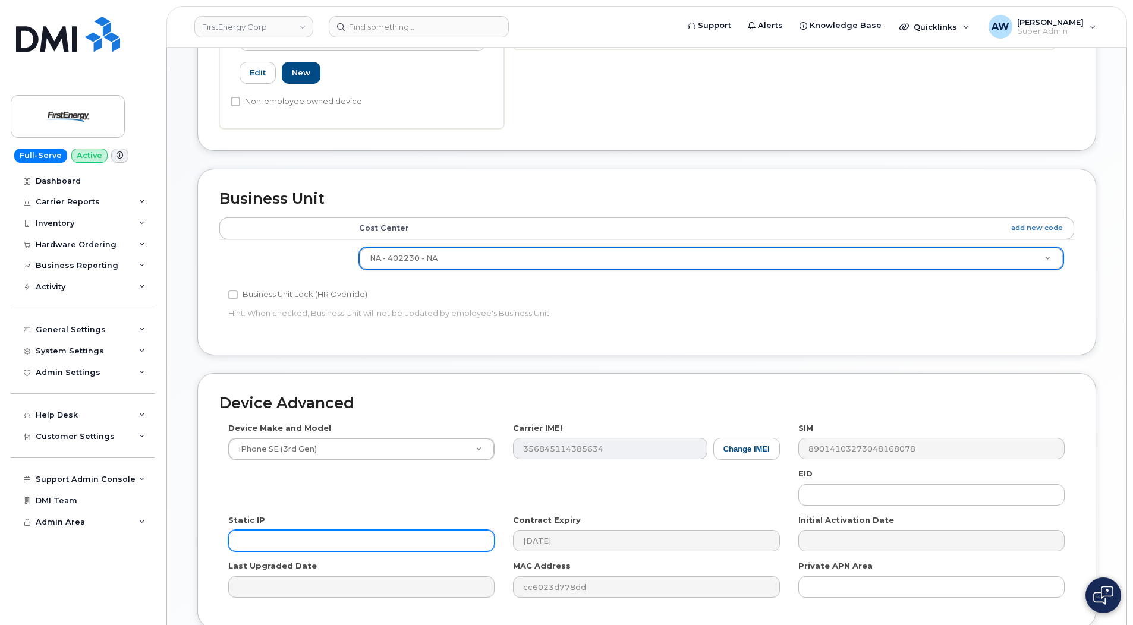
scroll to position [491, 0]
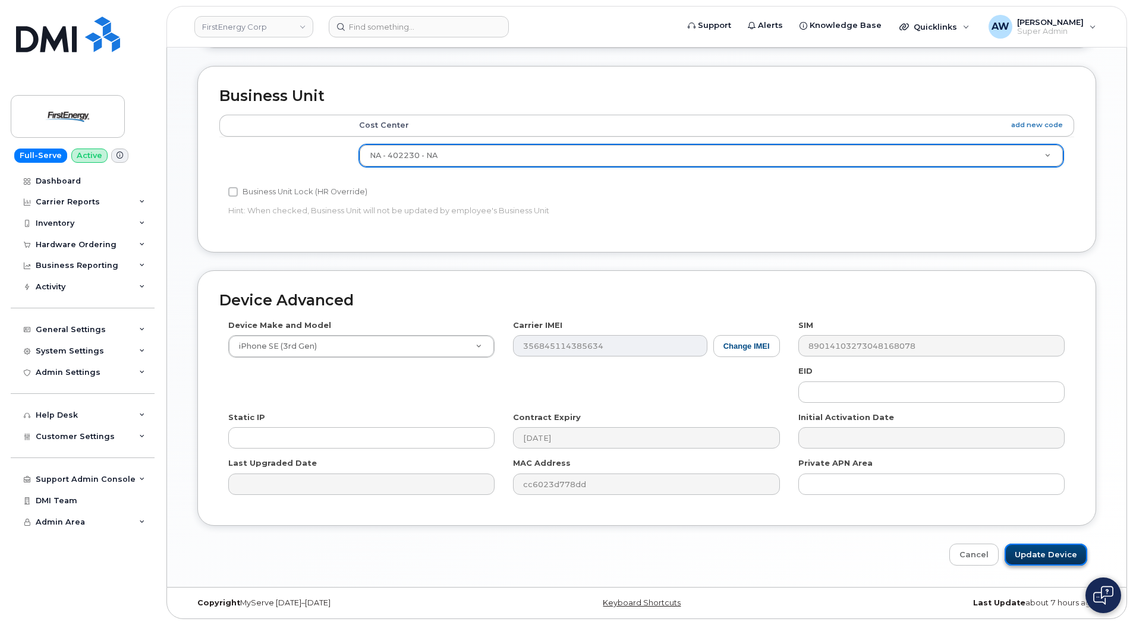
click at [1033, 550] on input "Update Device" at bounding box center [1045, 555] width 83 height 22
type input "Saving..."
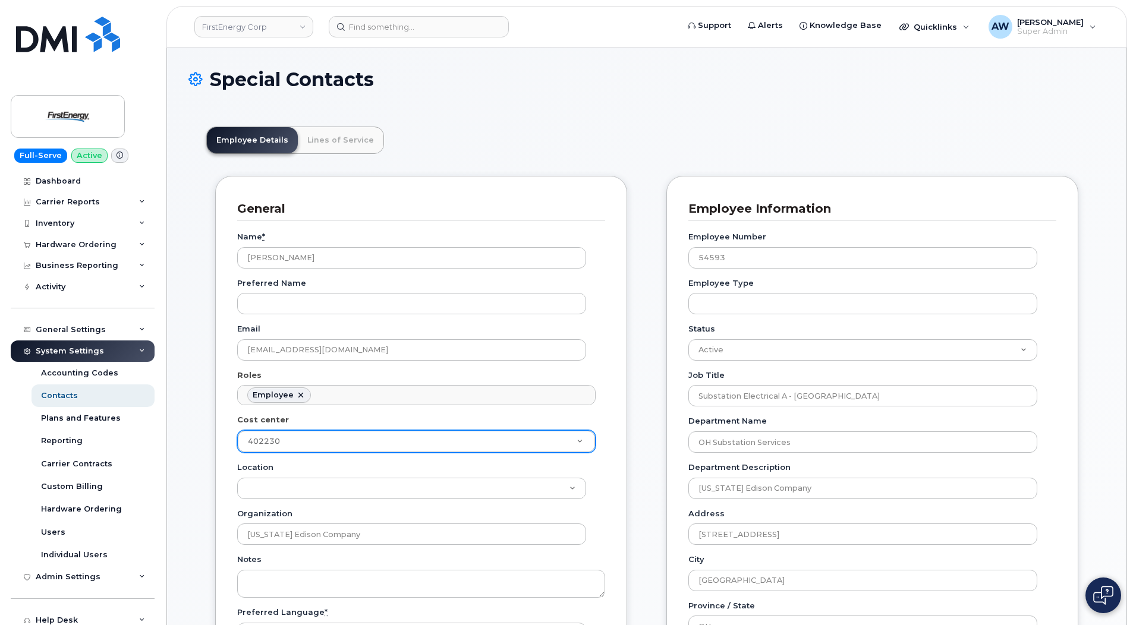
scroll to position [35, 0]
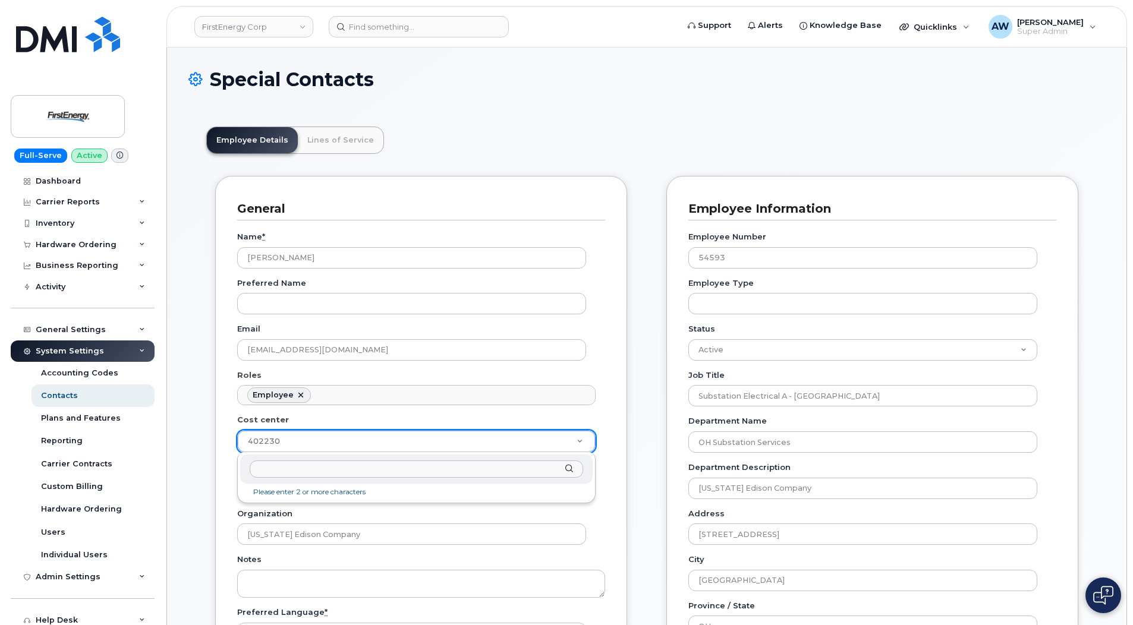
drag, startPoint x: 289, startPoint y: 442, endPoint x: 248, endPoint y: 445, distance: 40.5
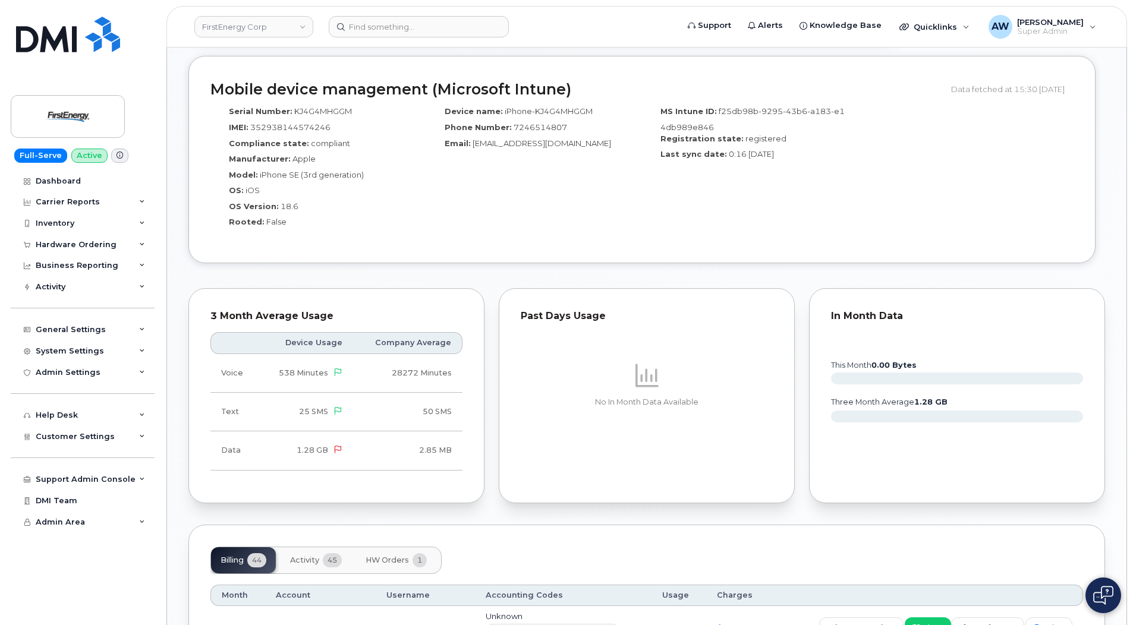
scroll to position [950, 0]
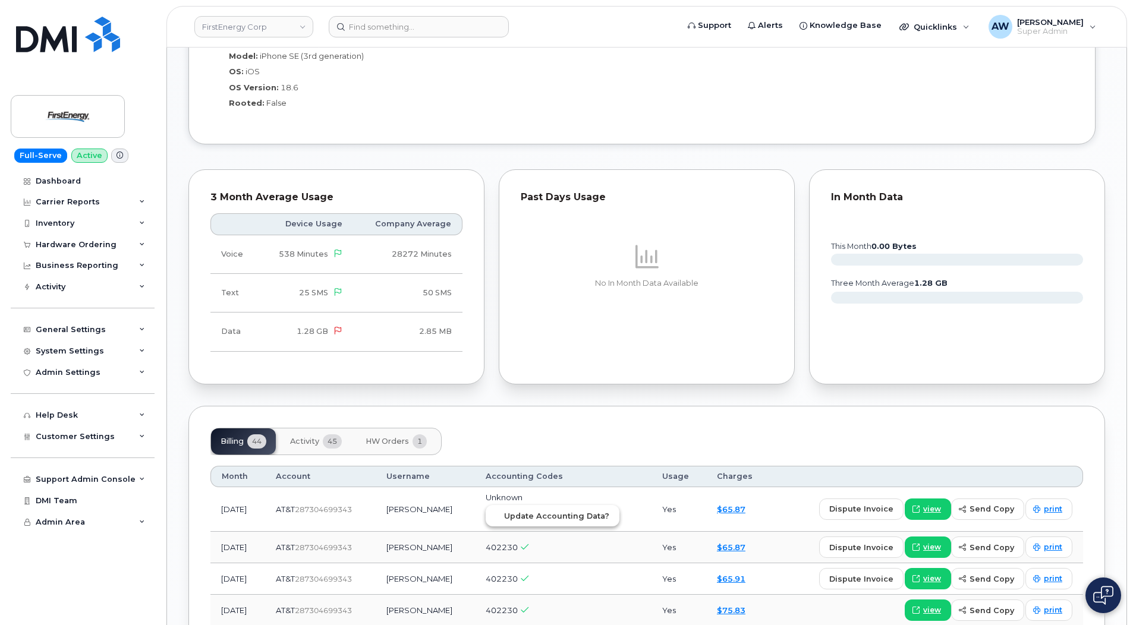
click at [609, 511] on span "Update Accounting Data?" at bounding box center [556, 515] width 105 height 11
